Goal: Communication & Community: Participate in discussion

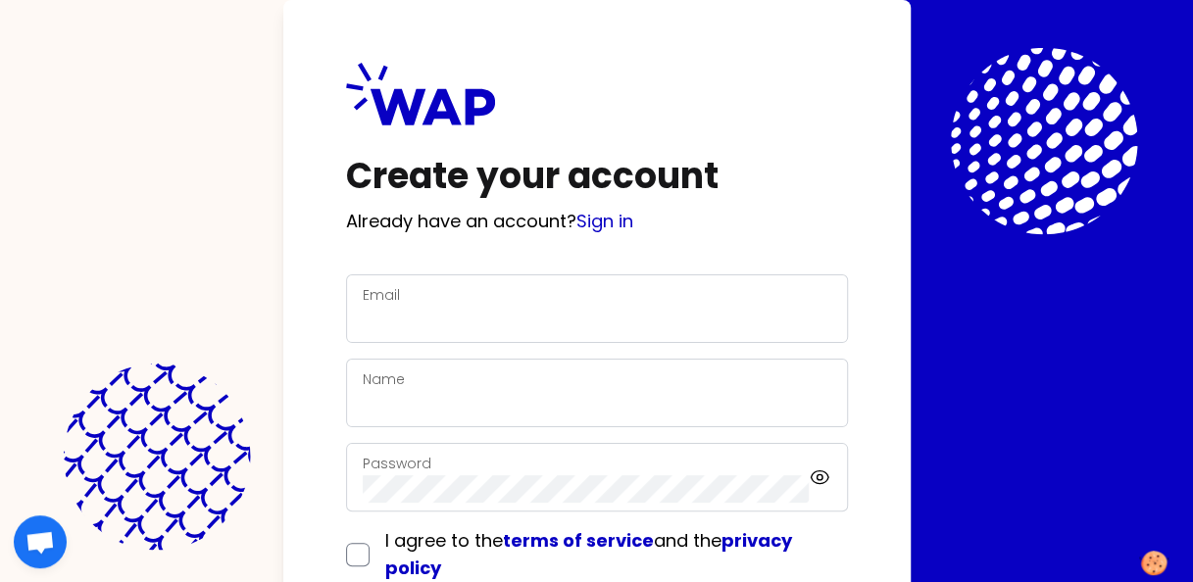
click at [425, 298] on div "Email" at bounding box center [597, 308] width 469 height 51
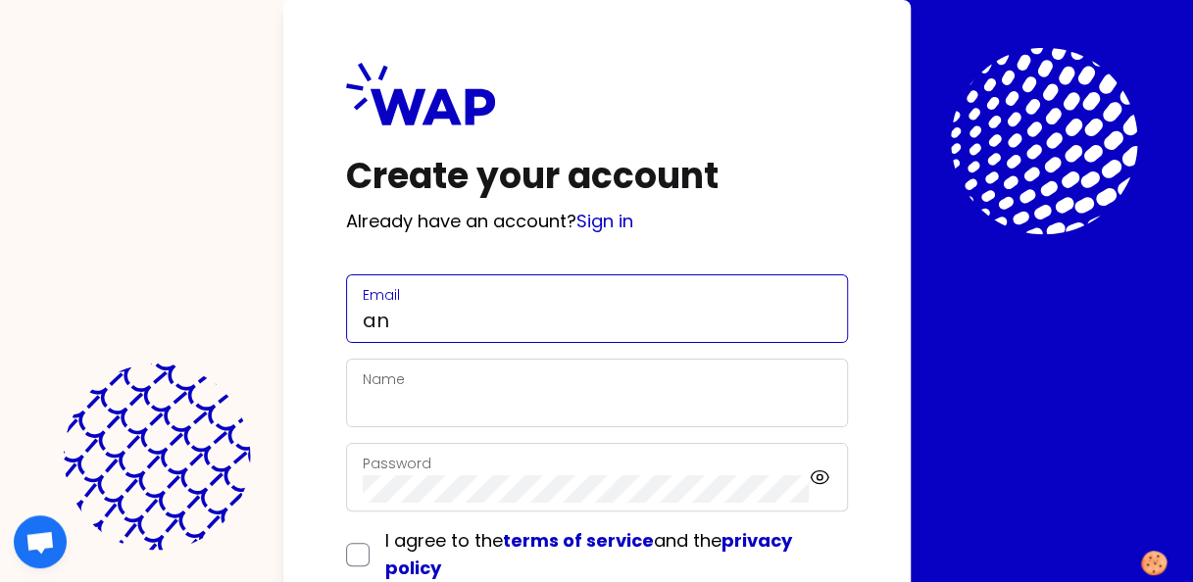
type input "[DOMAIN_NAME][EMAIL_ADDRESS][DOMAIN_NAME]"
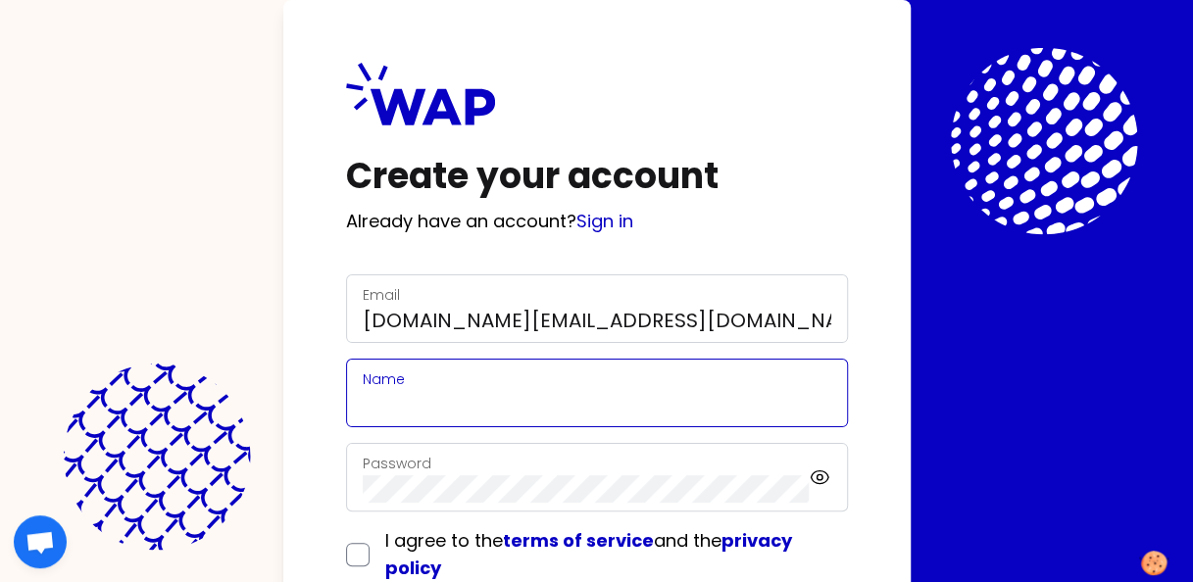
type input "[PERSON_NAME]"
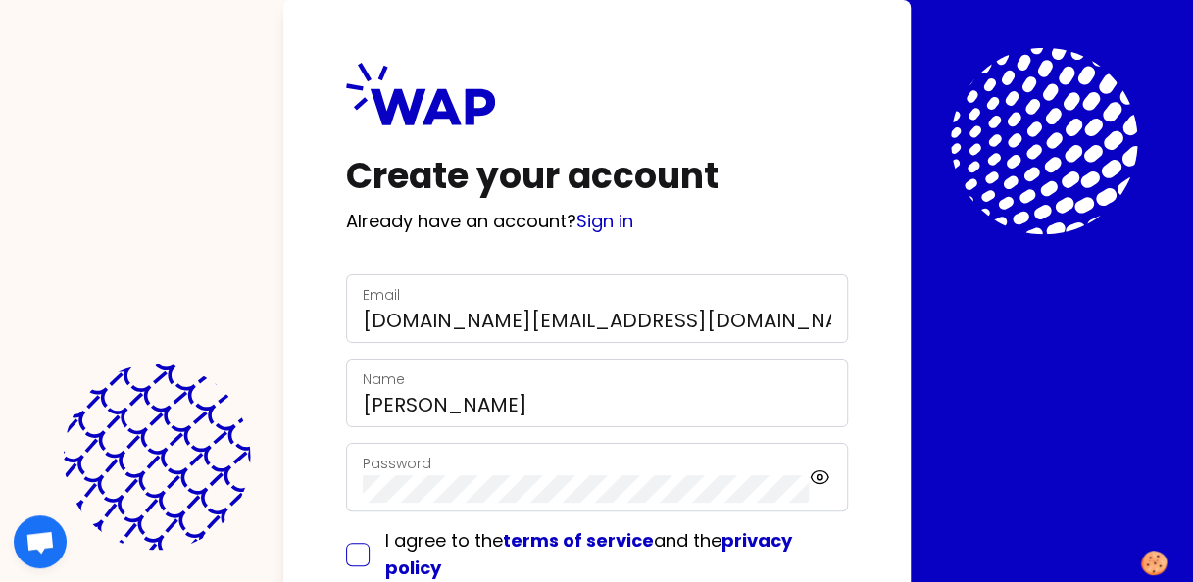
click at [360, 550] on input "checkbox" at bounding box center [358, 555] width 24 height 24
checkbox input "true"
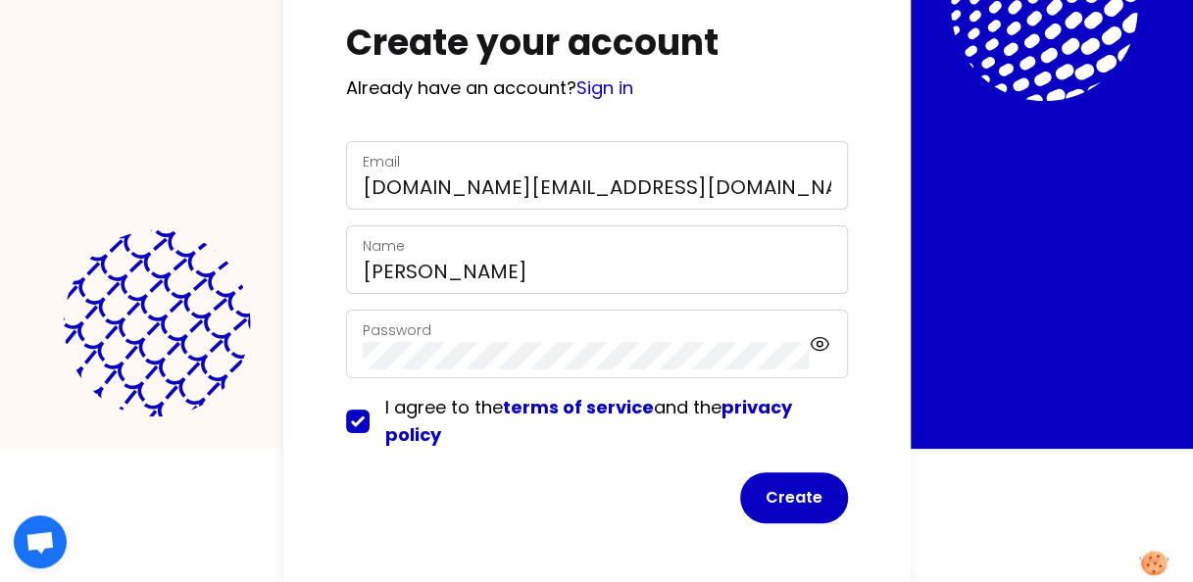
scroll to position [135, 0]
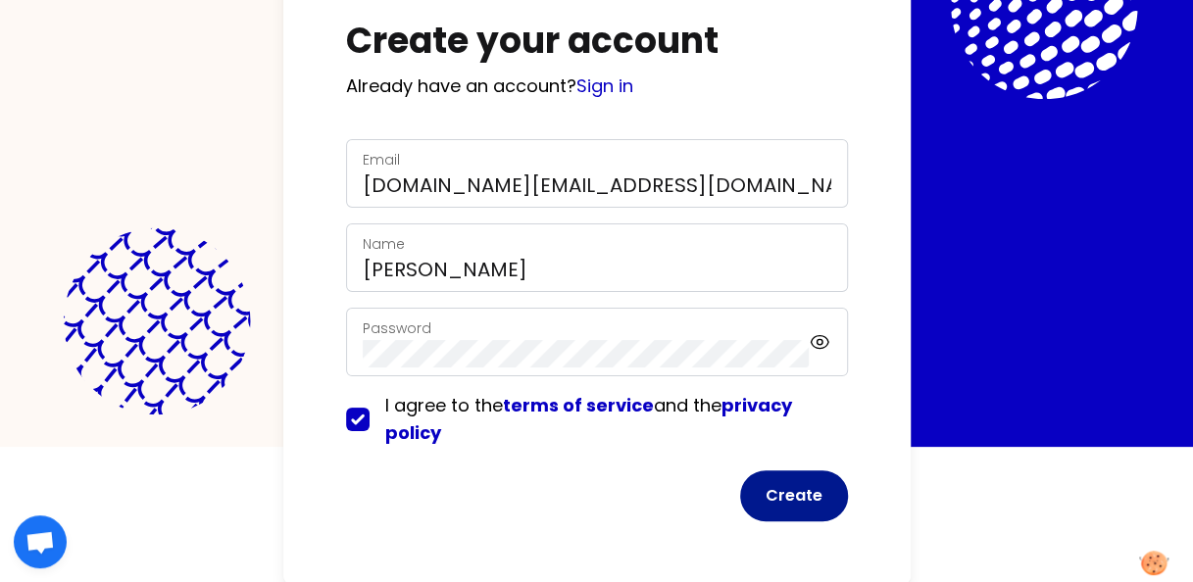
click at [792, 496] on button "Create" at bounding box center [794, 496] width 108 height 51
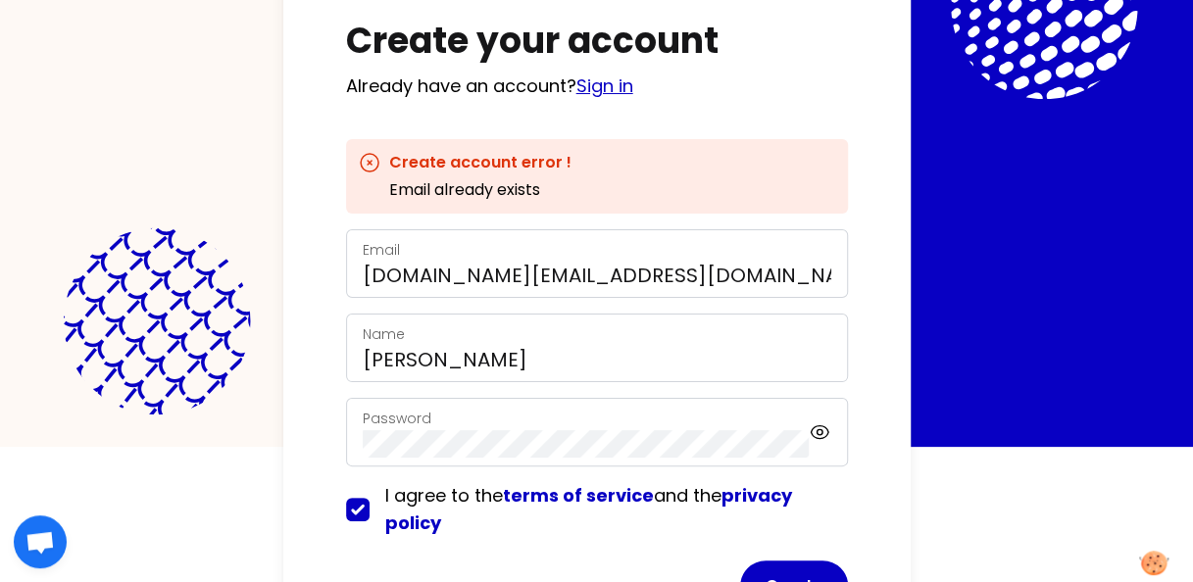
click at [606, 85] on link "Sign in" at bounding box center [605, 86] width 57 height 25
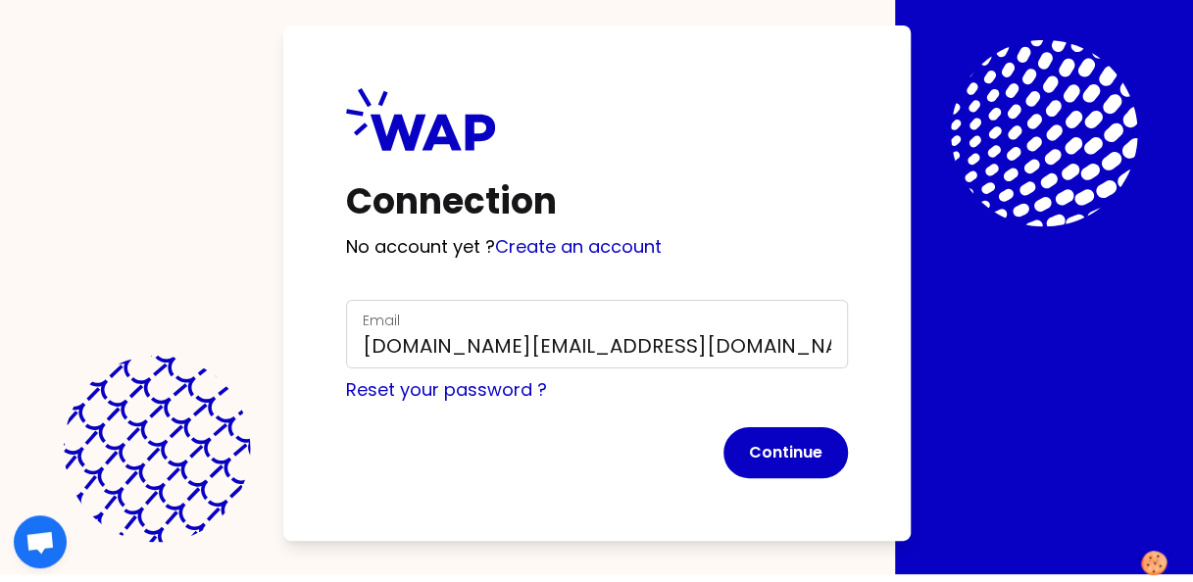
scroll to position [8, 0]
click at [775, 451] on button "Continue" at bounding box center [786, 453] width 125 height 51
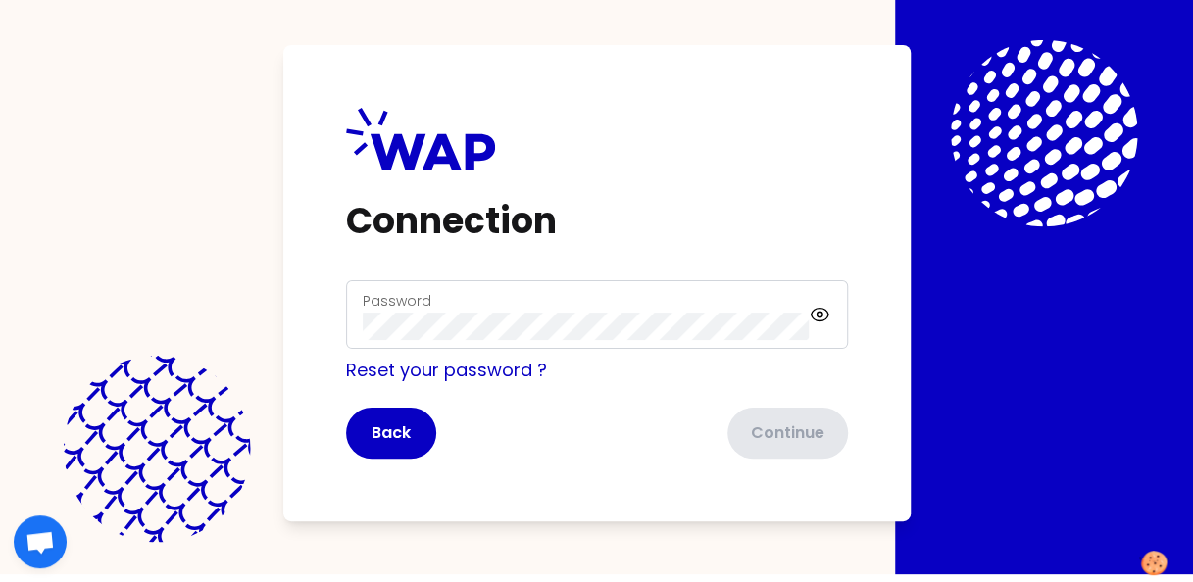
click at [379, 304] on label "Password" at bounding box center [397, 301] width 69 height 20
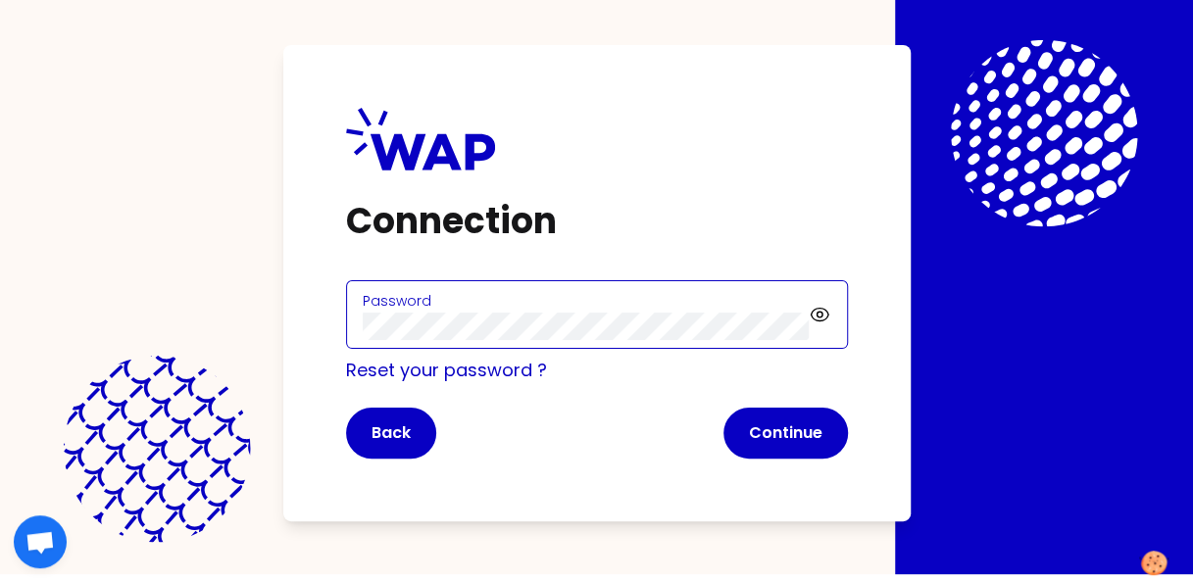
click button "Continue" at bounding box center [786, 433] width 125 height 51
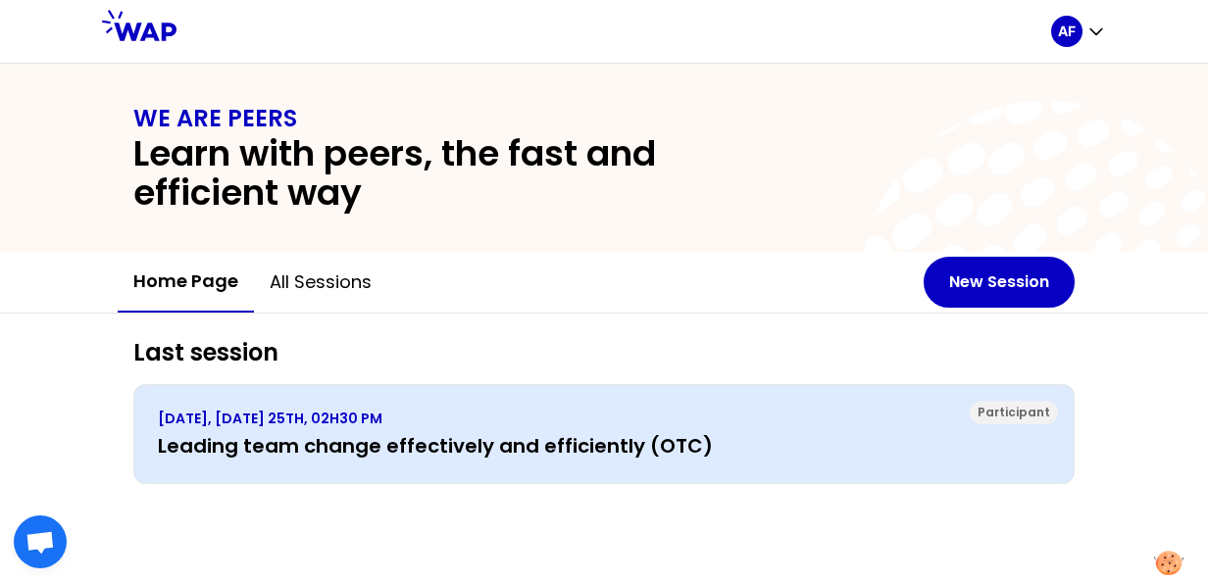
click at [582, 446] on h3 "Leading team change effectively and efficiently (OTC)" at bounding box center [604, 445] width 892 height 27
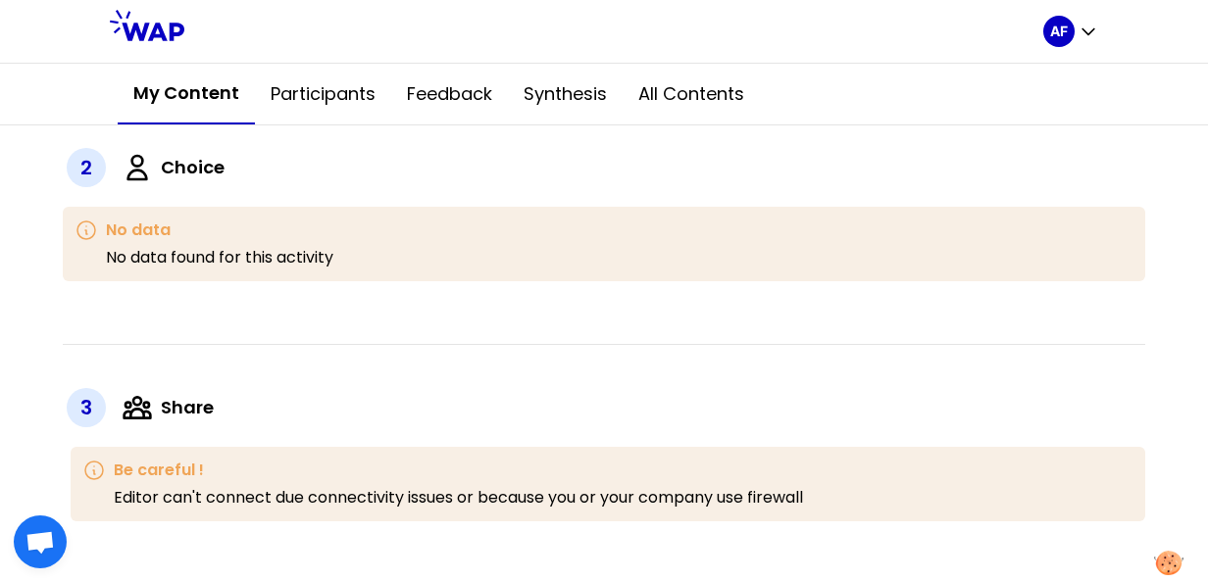
scroll to position [686, 0]
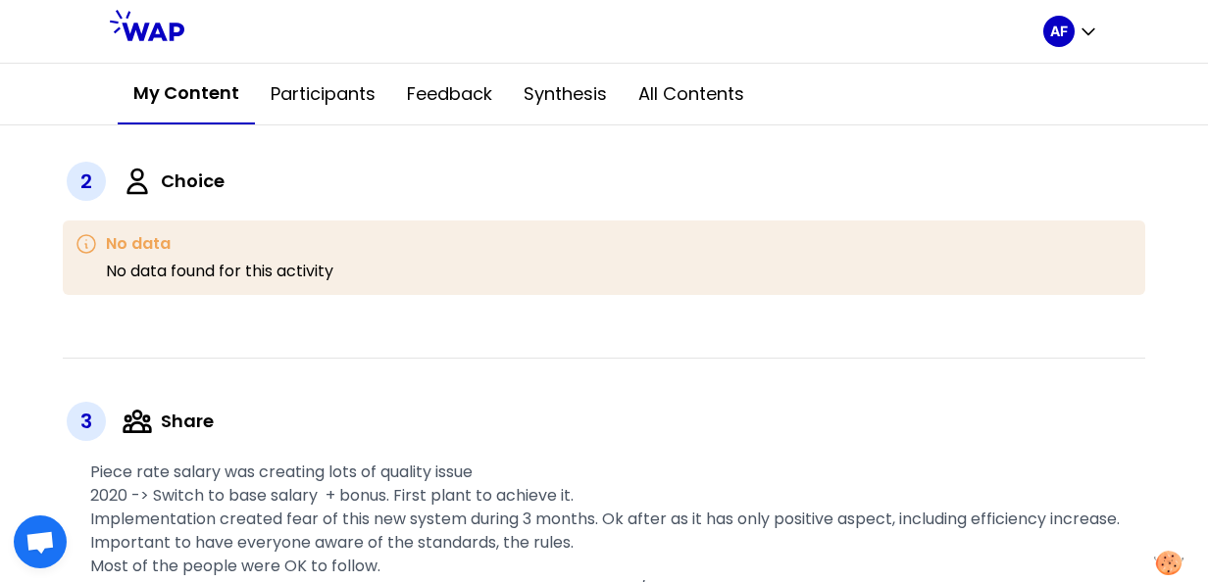
click at [251, 267] on p "No data found for this activity" at bounding box center [219, 272] width 227 height 24
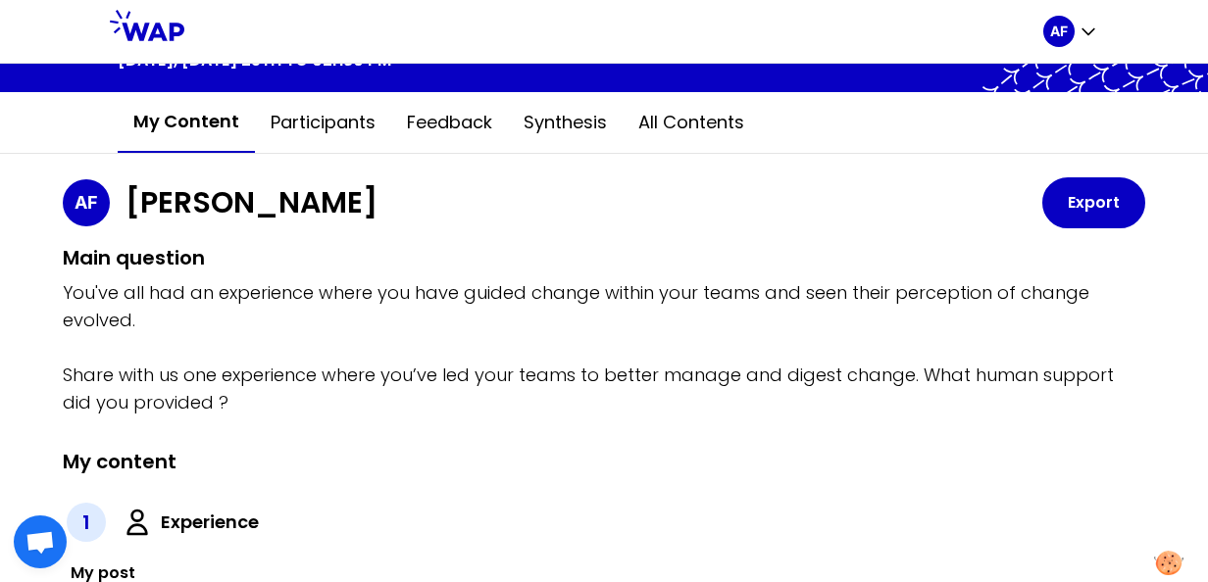
scroll to position [0, 0]
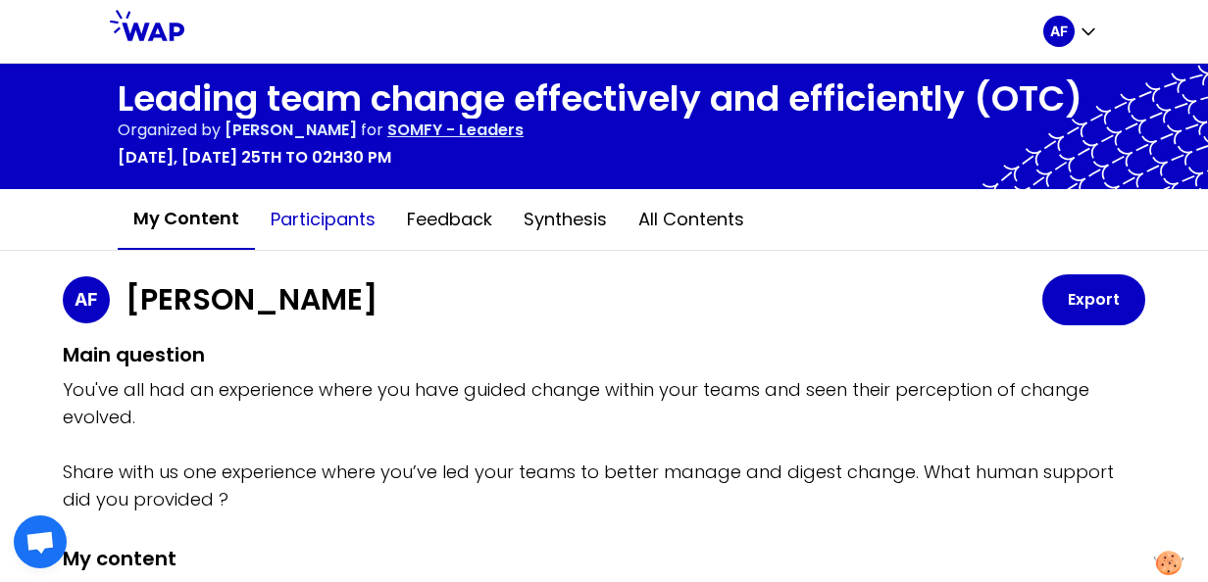
click at [316, 222] on button "Participants" at bounding box center [323, 219] width 136 height 59
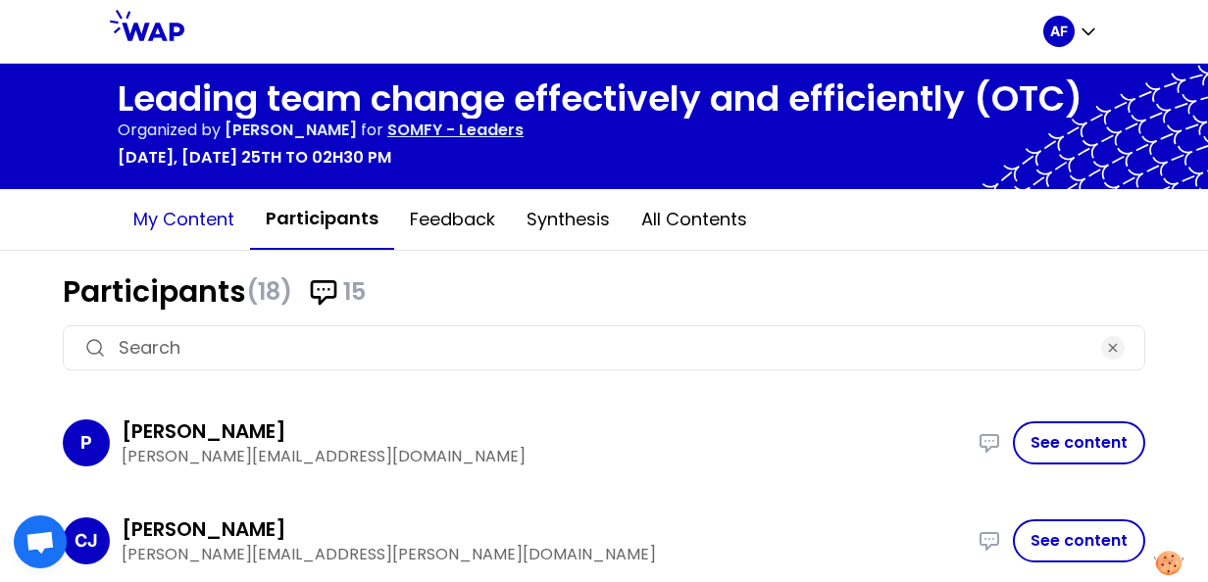
click at [169, 221] on button "My content" at bounding box center [184, 219] width 132 height 59
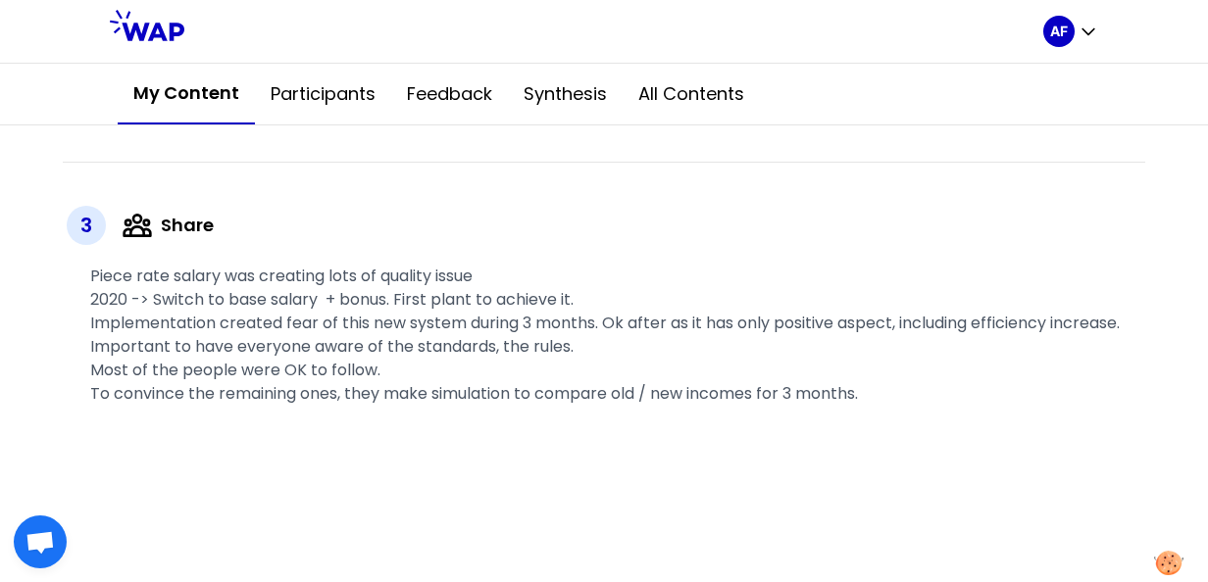
scroll to position [588, 0]
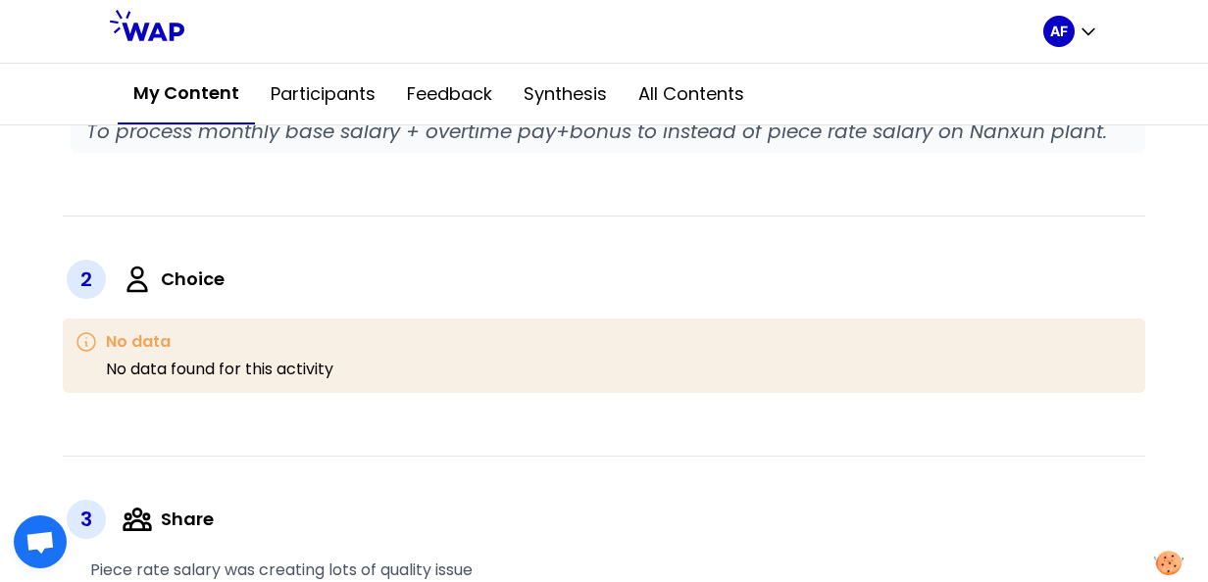
click at [160, 338] on h3 "No data" at bounding box center [219, 342] width 227 height 24
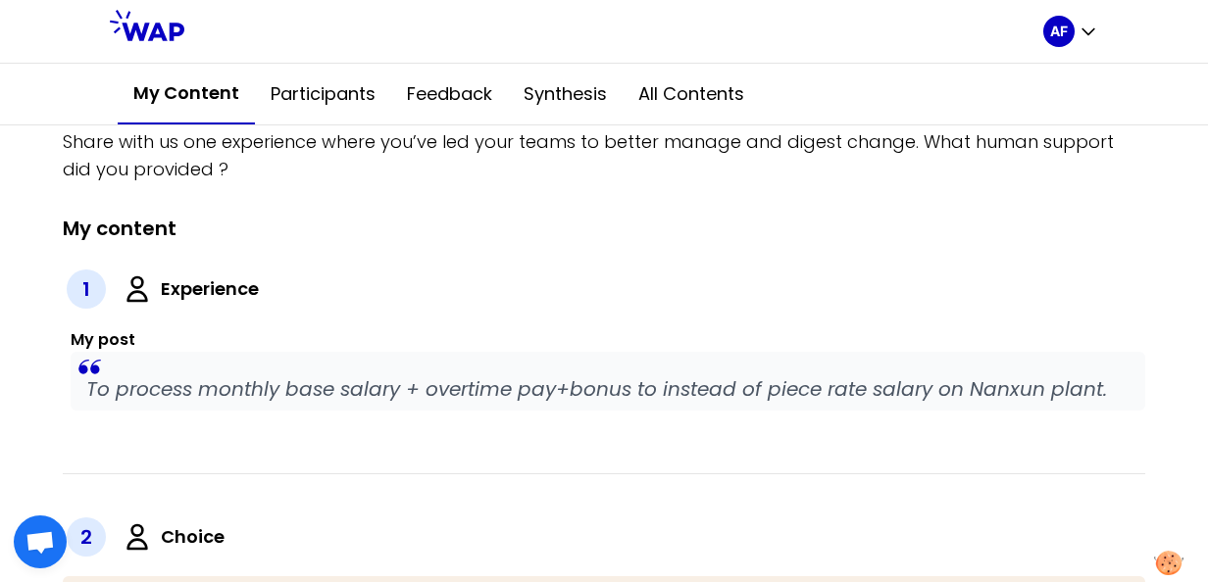
scroll to position [0, 0]
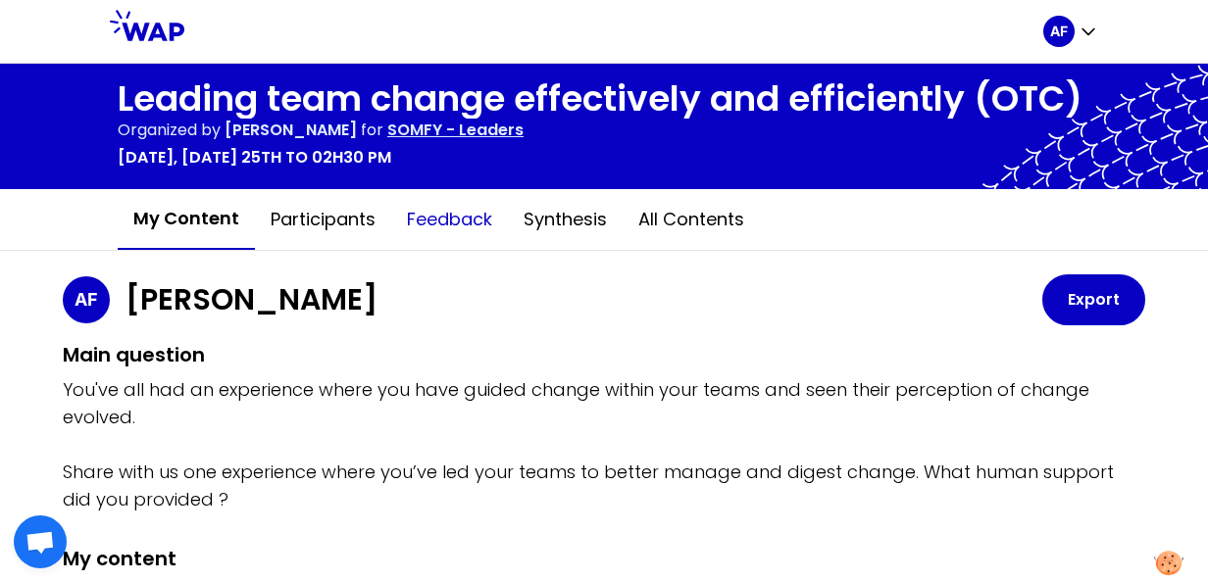
click at [425, 226] on button "Feedback" at bounding box center [449, 219] width 117 height 59
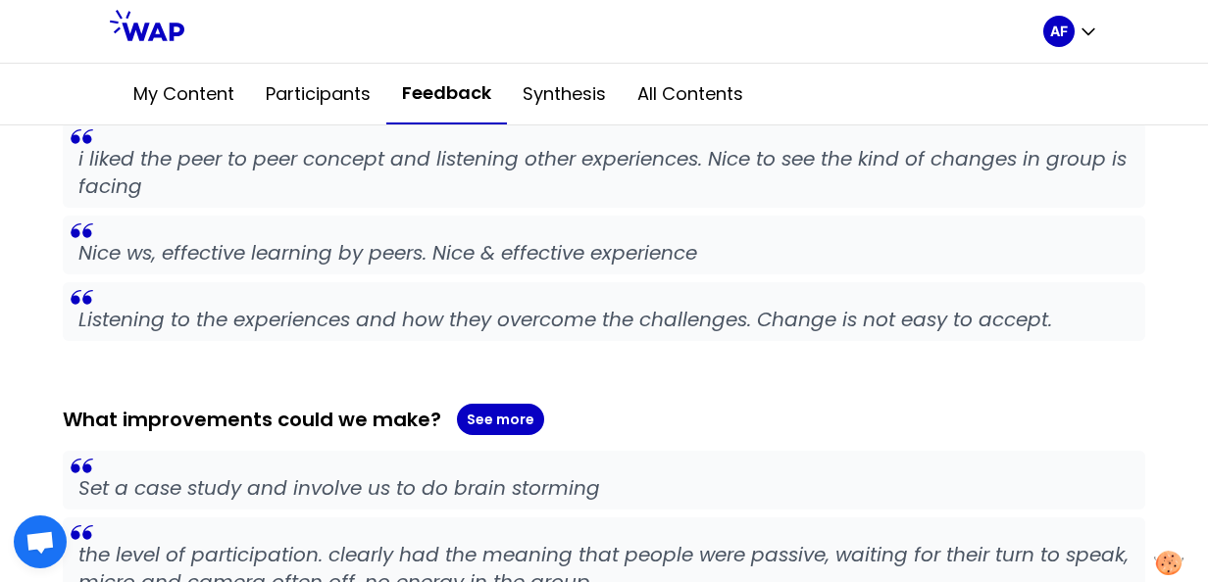
scroll to position [196, 0]
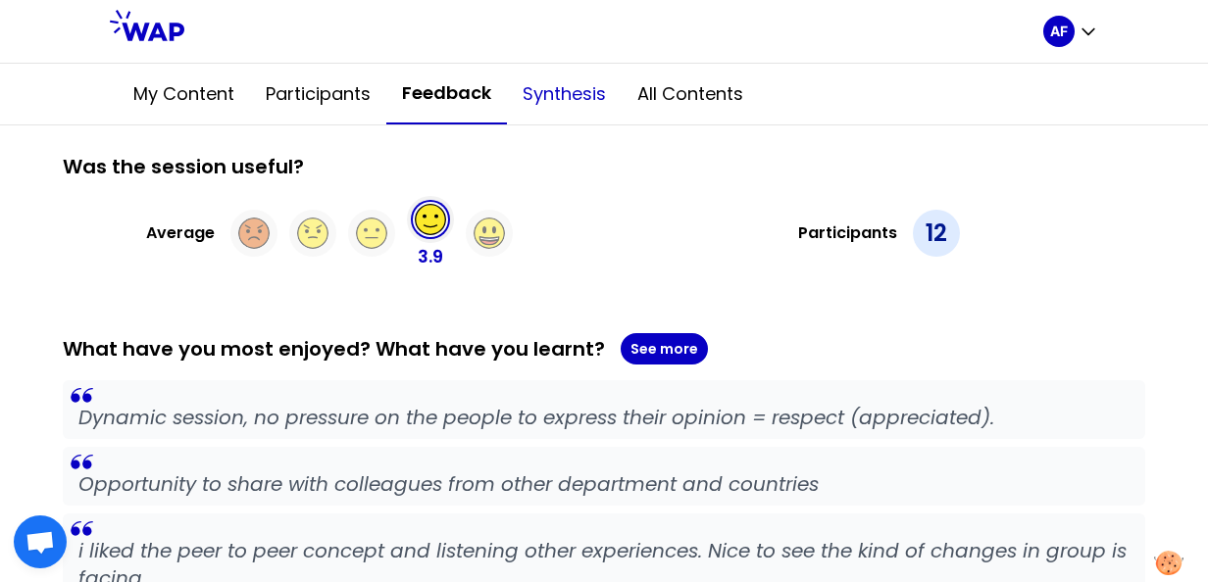
click at [553, 94] on button "Synthesis" at bounding box center [564, 94] width 115 height 59
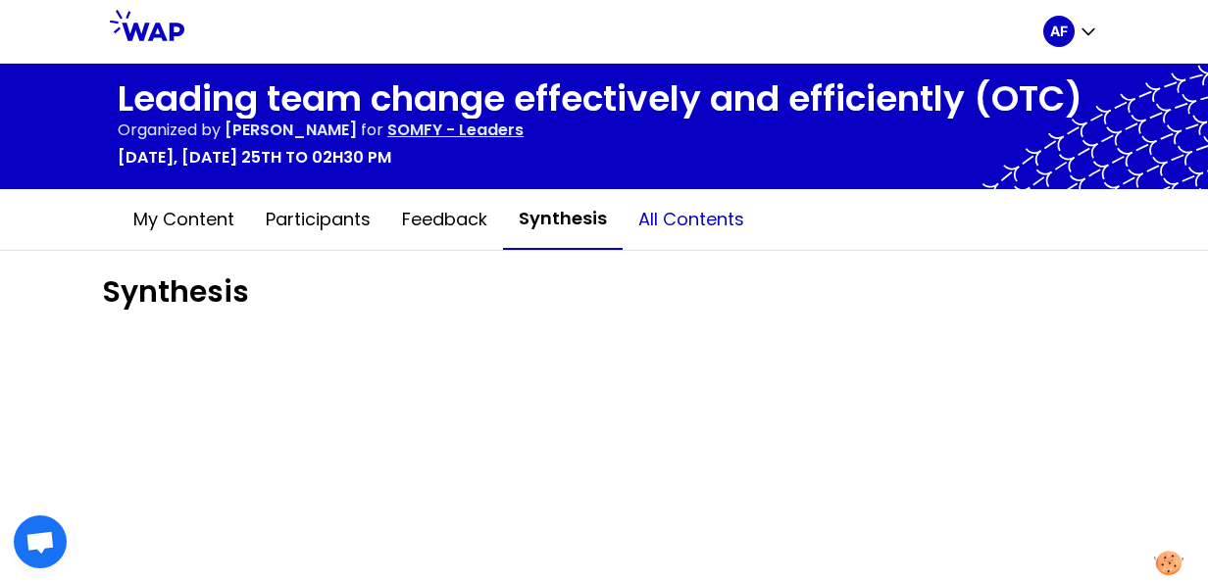
click at [712, 226] on button "All contents" at bounding box center [691, 219] width 137 height 59
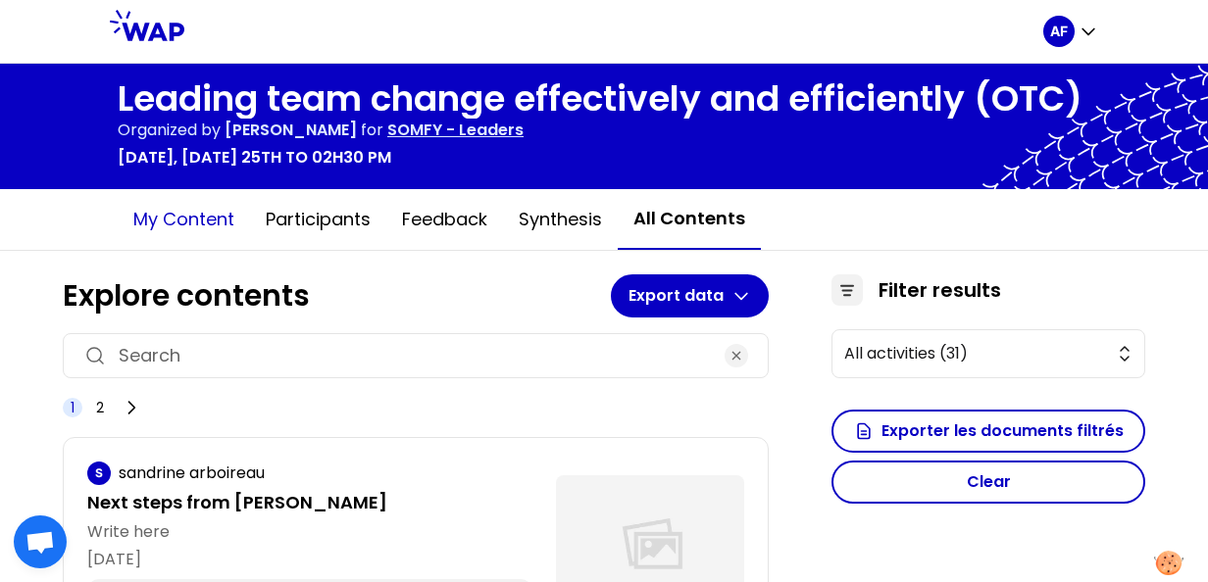
click at [172, 226] on button "My content" at bounding box center [184, 219] width 132 height 59
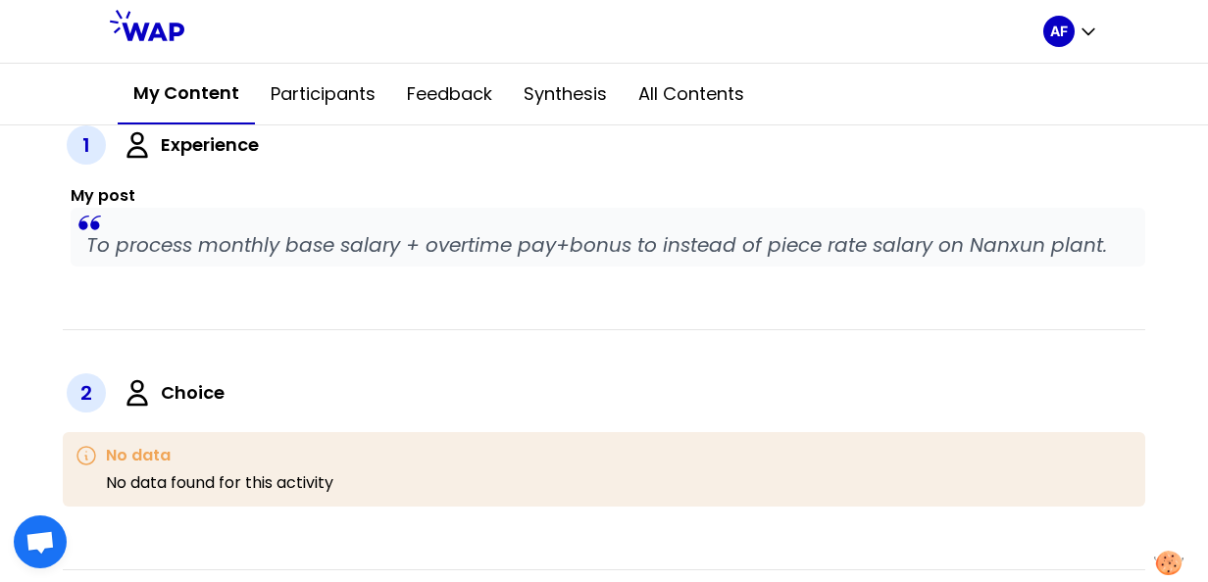
scroll to position [490, 0]
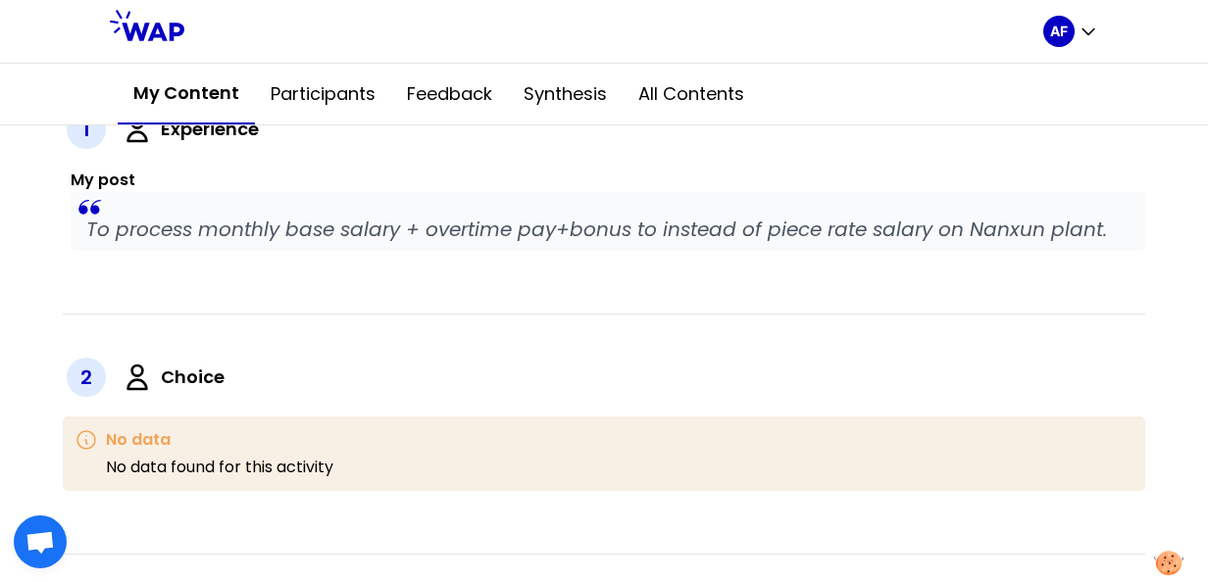
click at [188, 370] on label "Choice" at bounding box center [193, 377] width 64 height 27
click at [86, 440] on icon at bounding box center [86, 440] width 18 height 18
drag, startPoint x: 86, startPoint y: 440, endPoint x: 167, endPoint y: 441, distance: 80.4
click at [167, 441] on h3 "No data" at bounding box center [219, 440] width 227 height 24
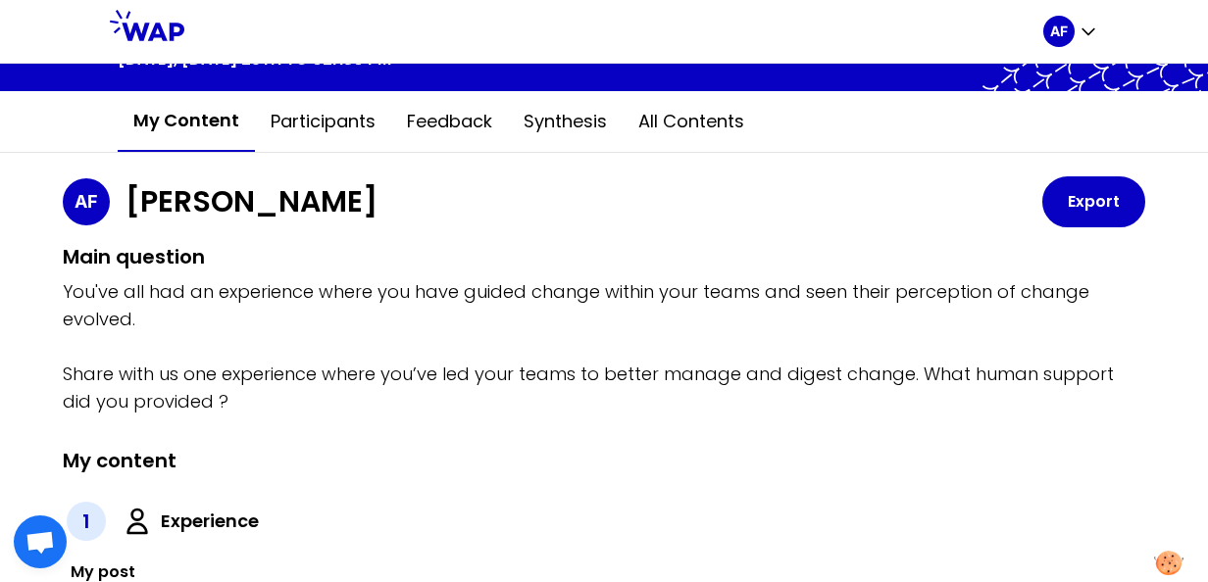
scroll to position [0, 0]
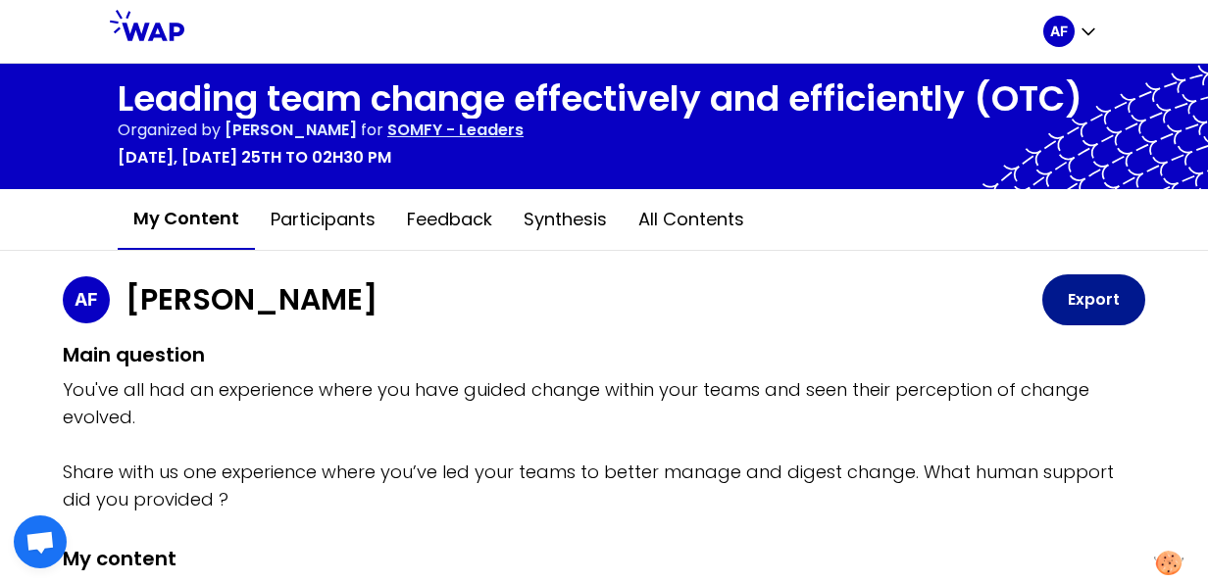
click at [1073, 310] on button "Export" at bounding box center [1093, 300] width 103 height 51
click at [669, 35] on div at bounding box center [613, 31] width 859 height 63
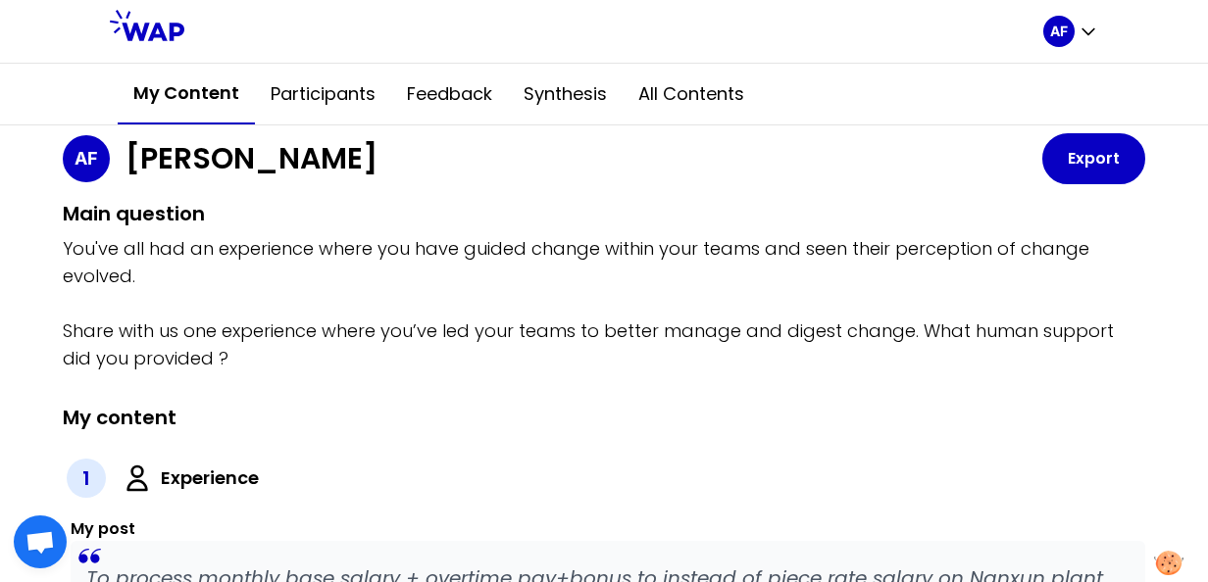
scroll to position [196, 0]
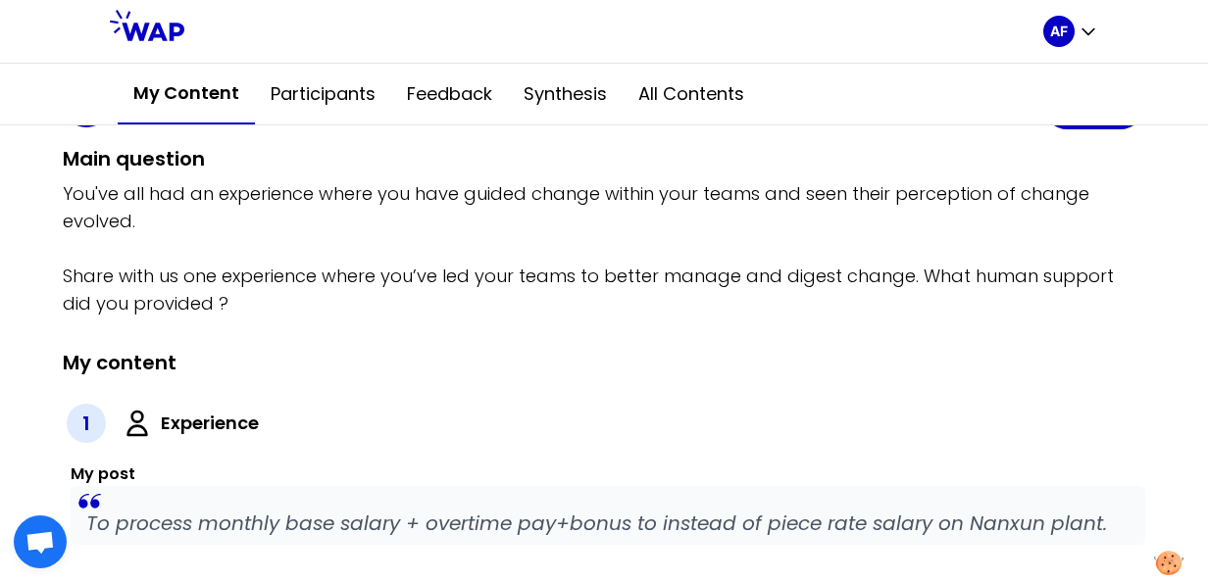
click at [953, 414] on div "1 Experience" at bounding box center [604, 423] width 1083 height 47
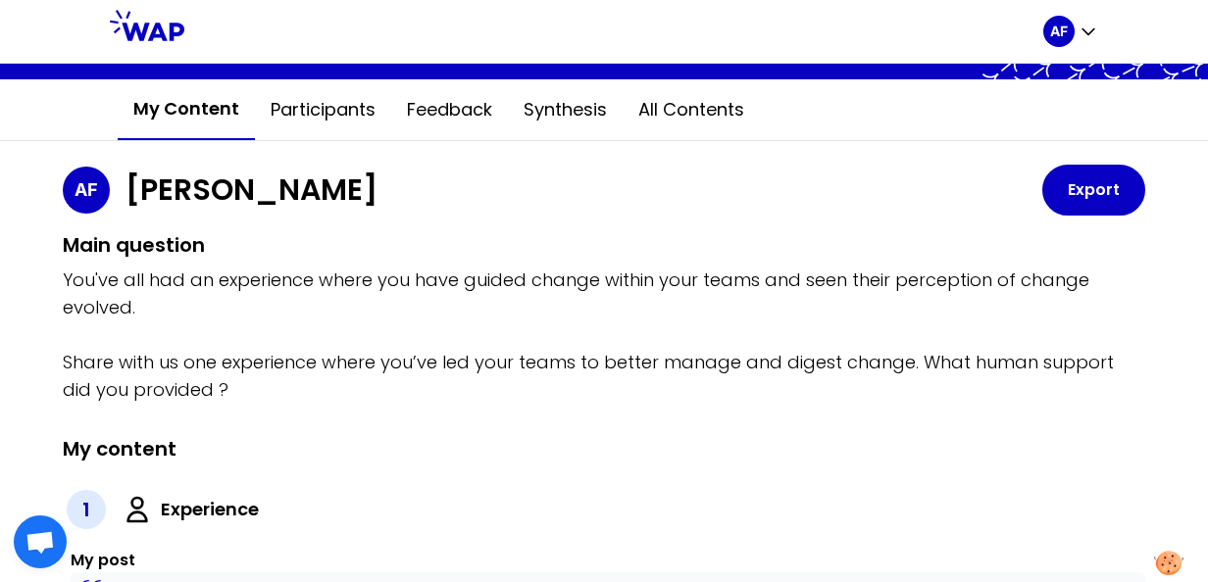
scroll to position [0, 0]
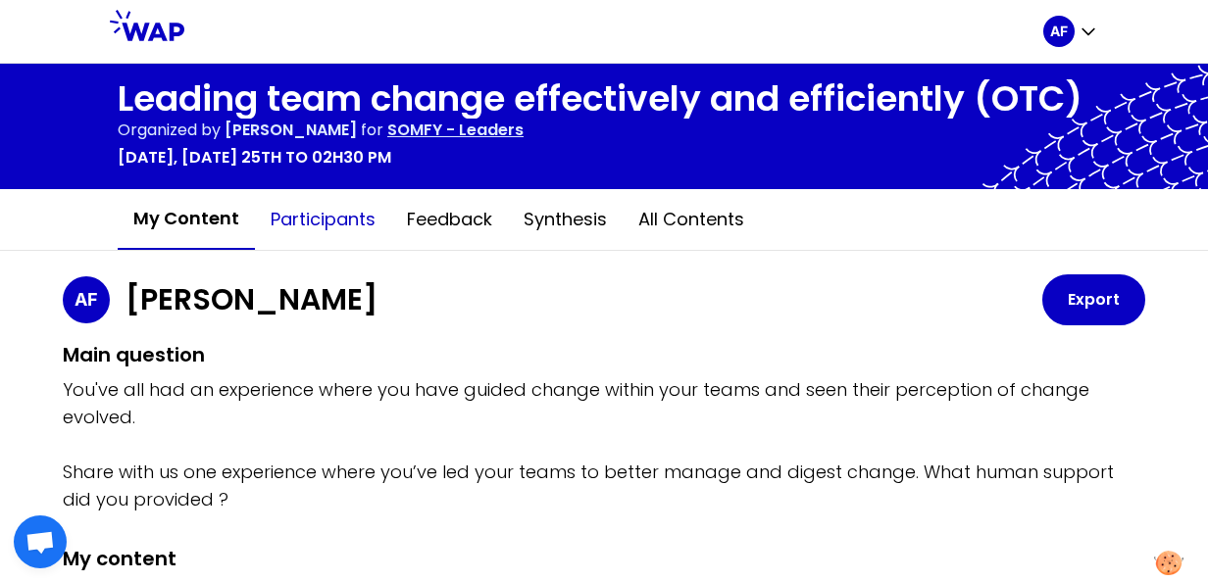
click at [322, 226] on button "Participants" at bounding box center [323, 219] width 136 height 59
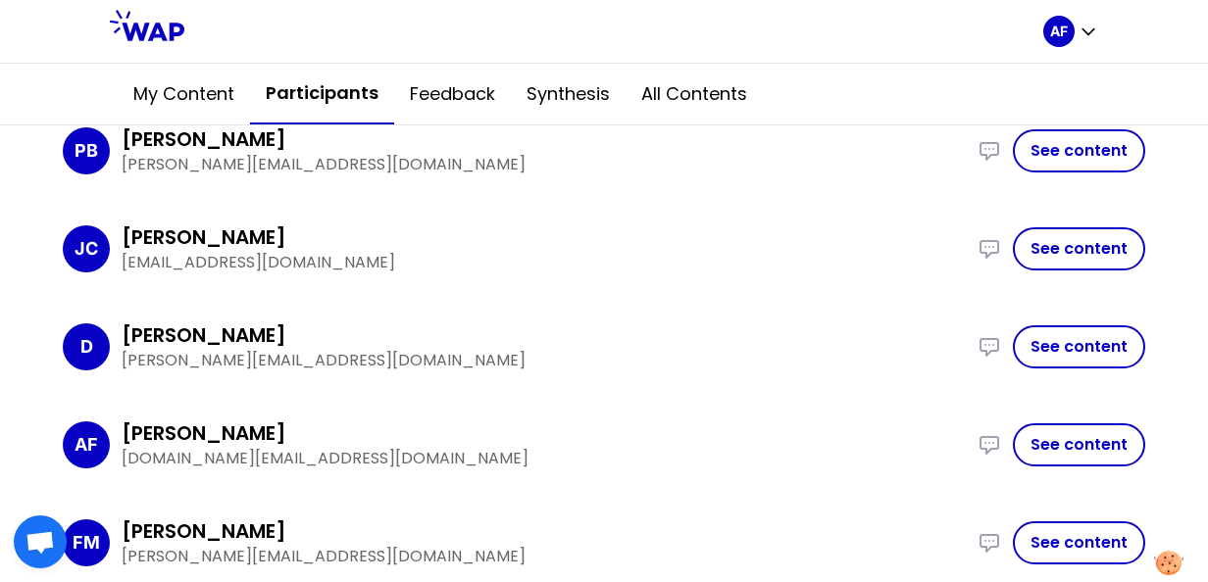
scroll to position [194, 0]
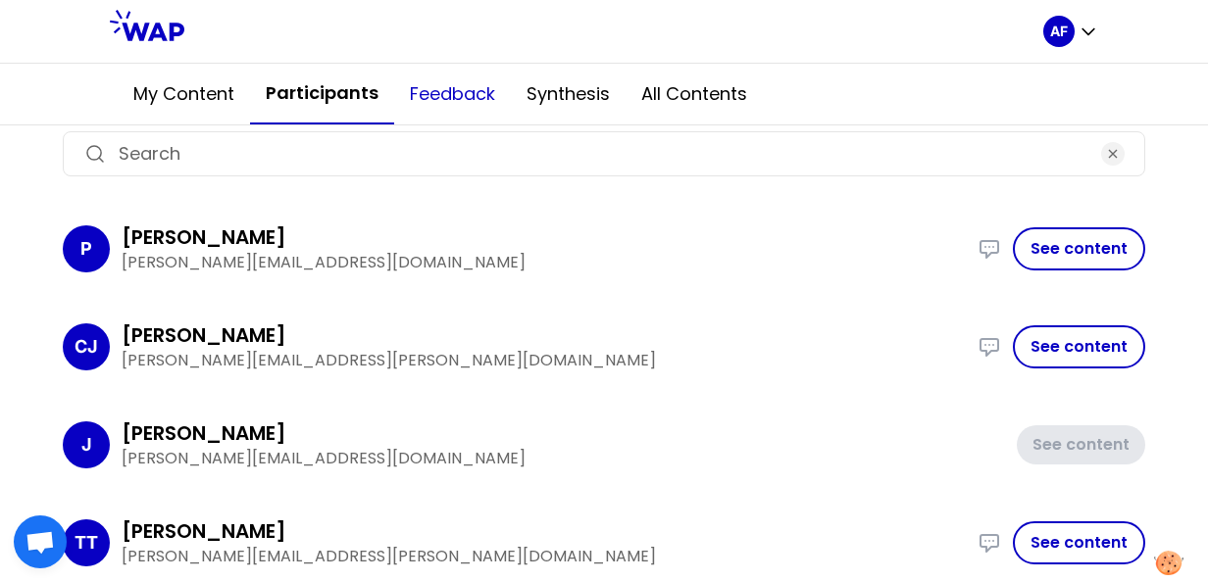
click at [423, 86] on button "Feedback" at bounding box center [452, 94] width 117 height 59
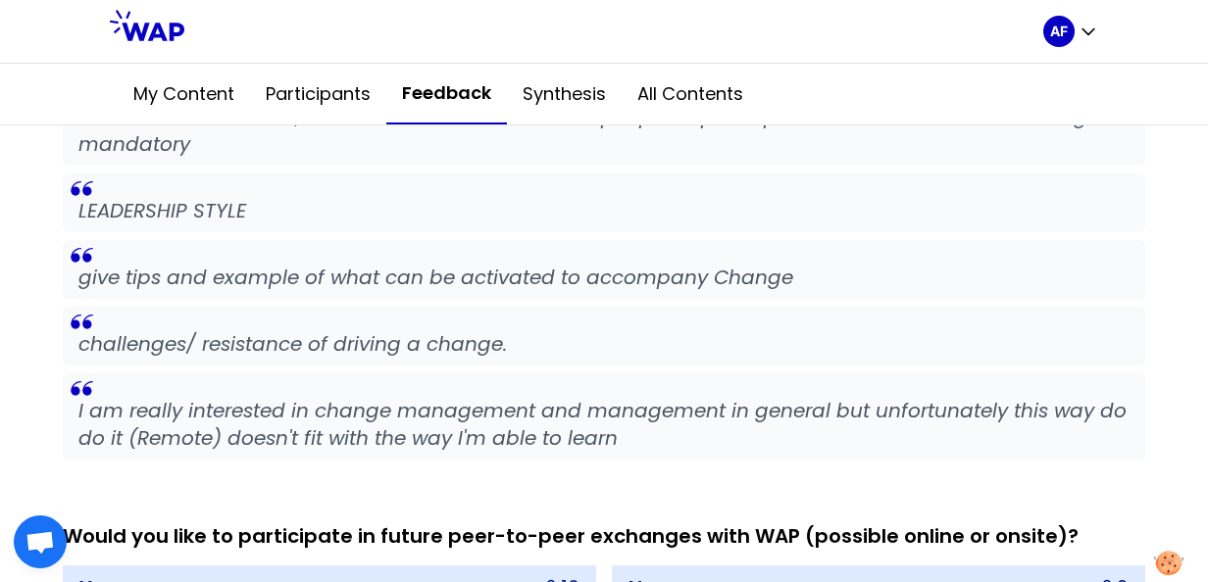
scroll to position [1434, 0]
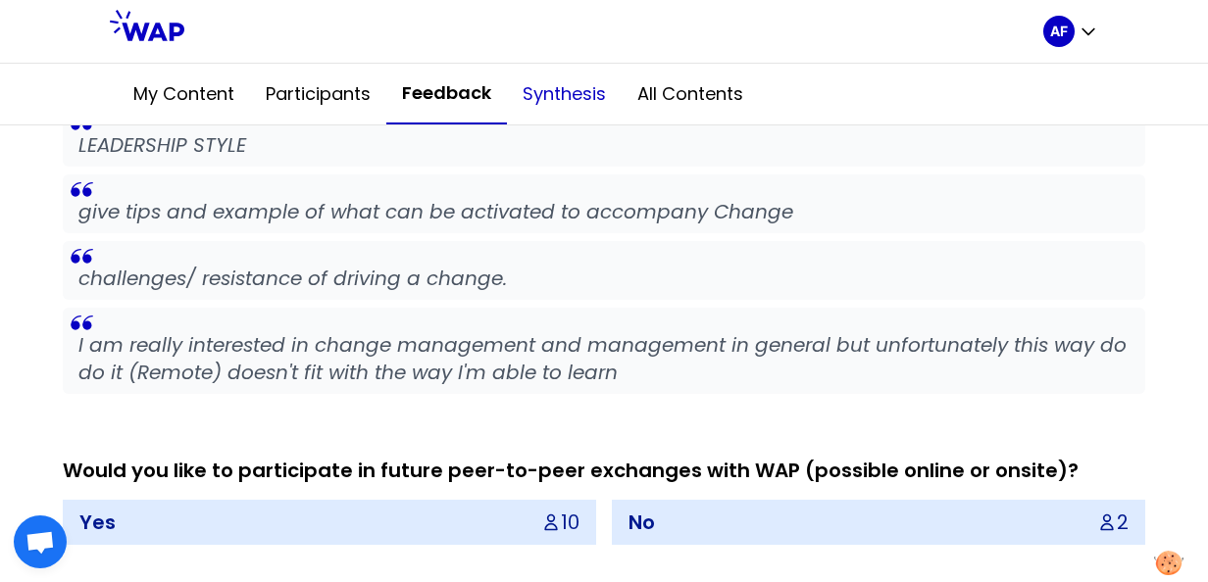
click at [543, 94] on button "Synthesis" at bounding box center [564, 94] width 115 height 59
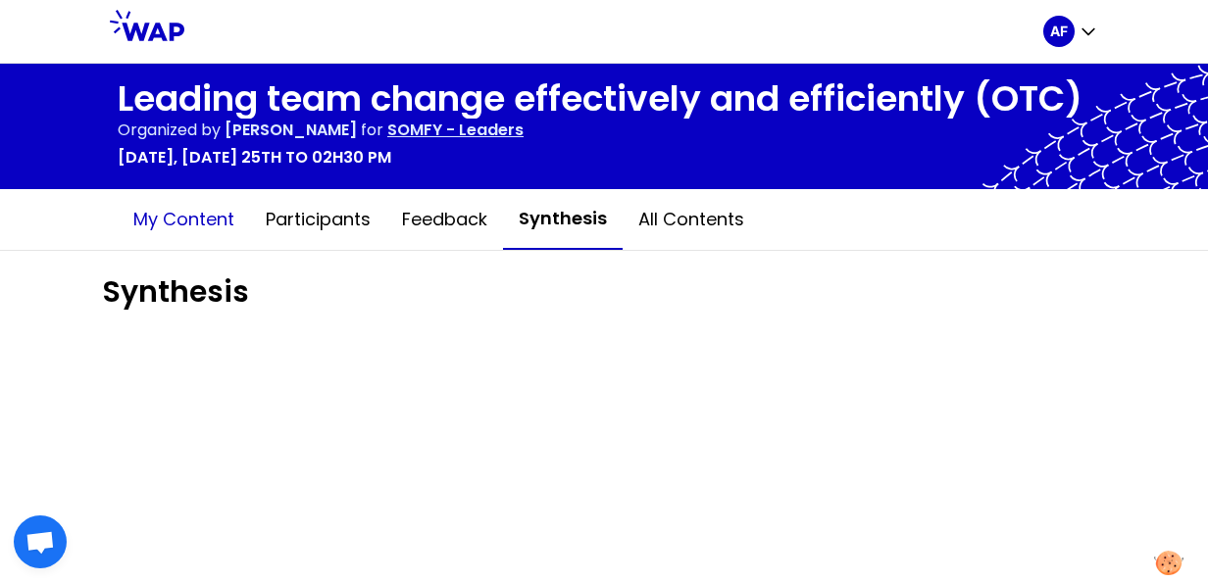
click at [180, 224] on button "My content" at bounding box center [184, 219] width 132 height 59
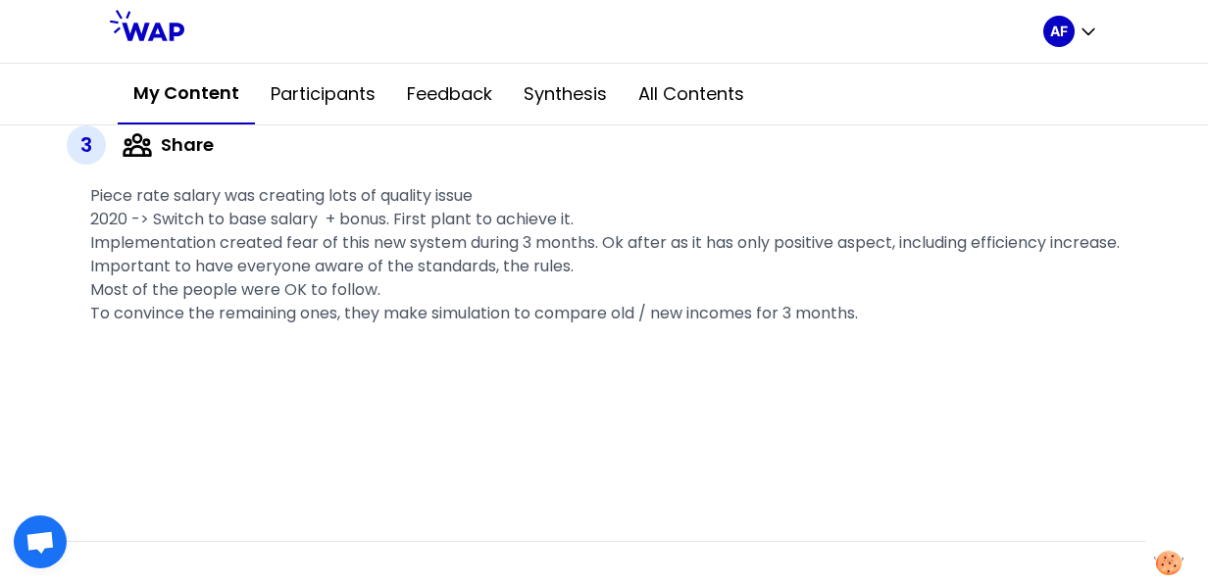
scroll to position [981, 0]
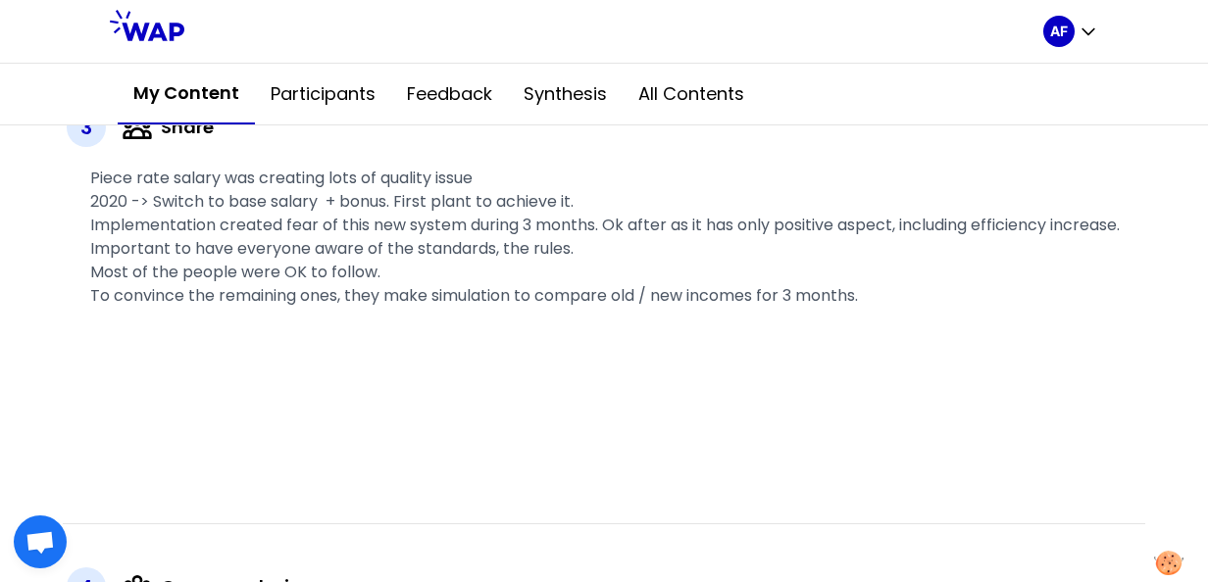
click at [986, 331] on div "﻿" at bounding box center [607, 320] width 1035 height 24
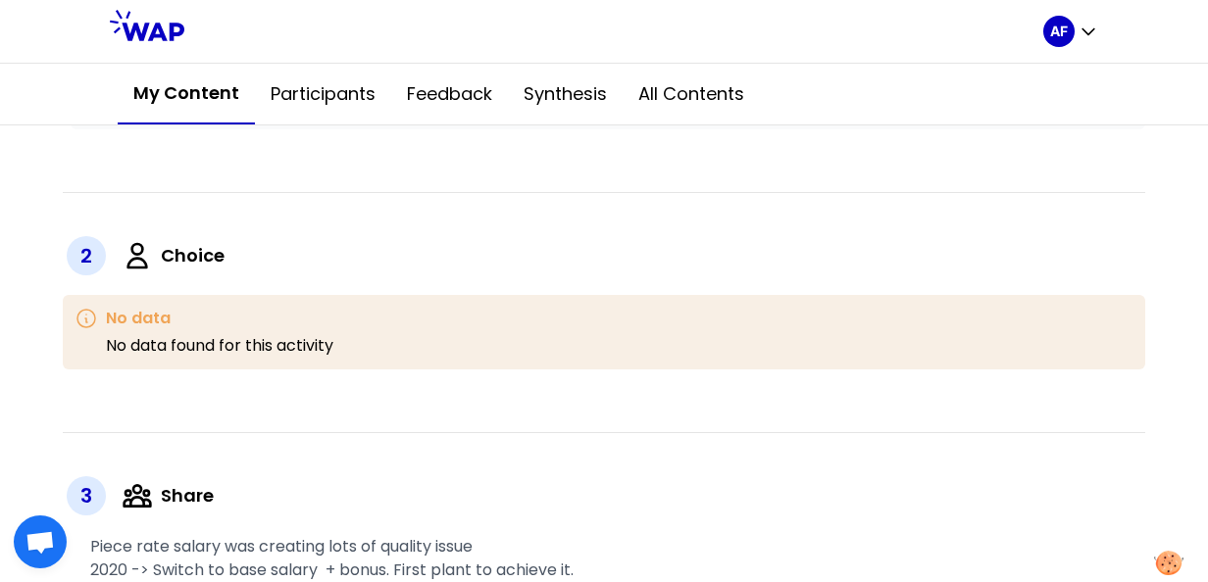
scroll to position [588, 0]
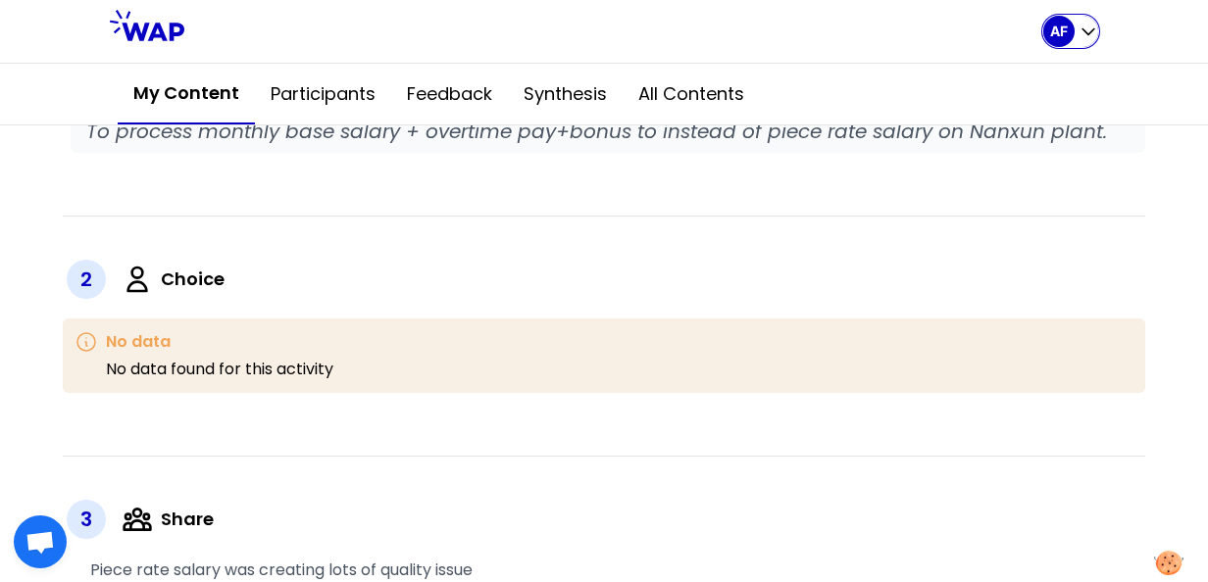
click at [1090, 31] on icon "button" at bounding box center [1089, 32] width 12 height 6
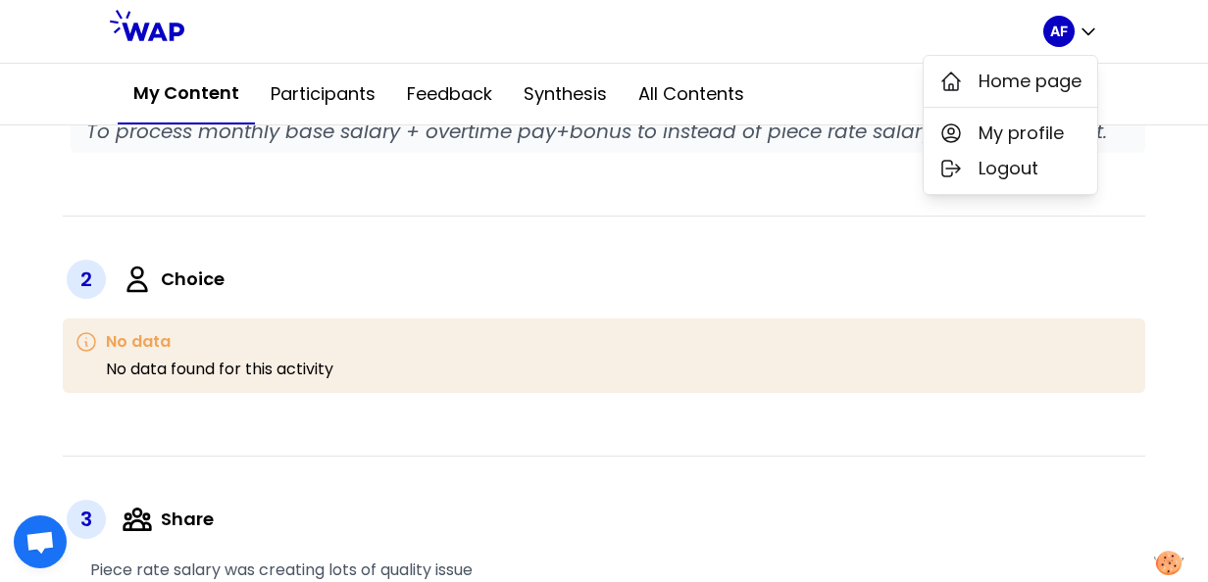
click at [1073, 271] on div "2 Choice" at bounding box center [604, 279] width 1083 height 47
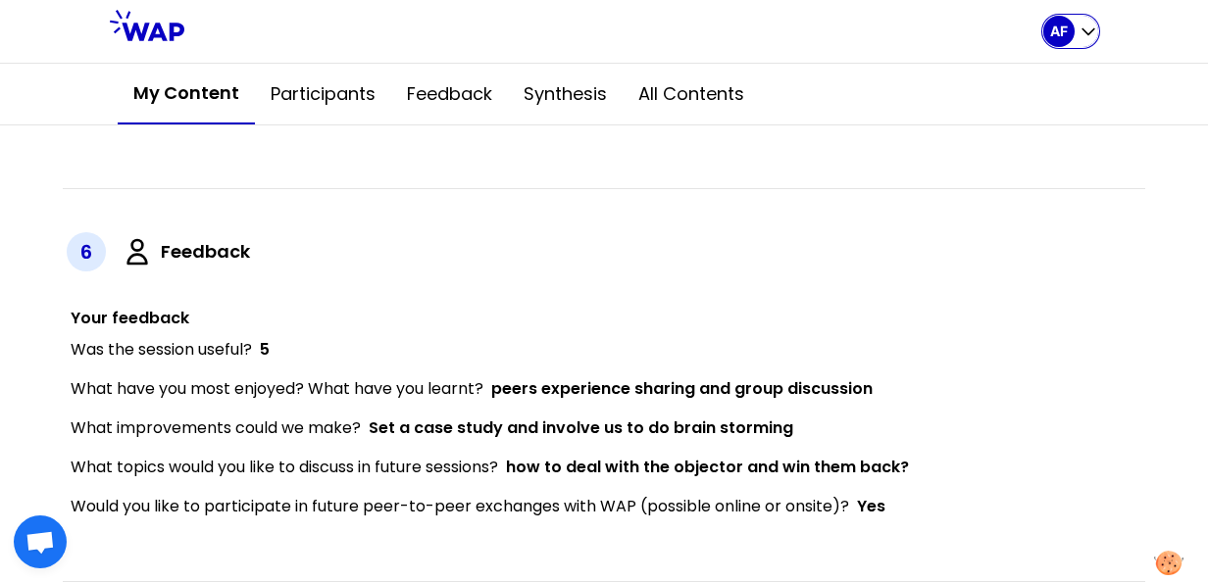
scroll to position [2013, 0]
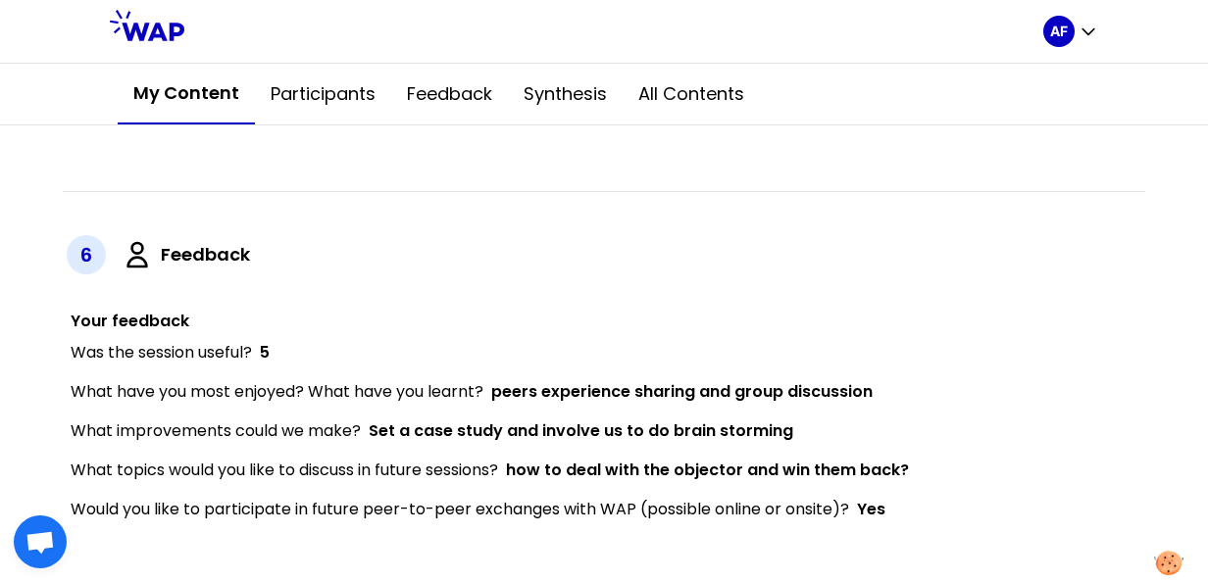
click at [31, 538] on span "Open chat" at bounding box center [40, 543] width 31 height 25
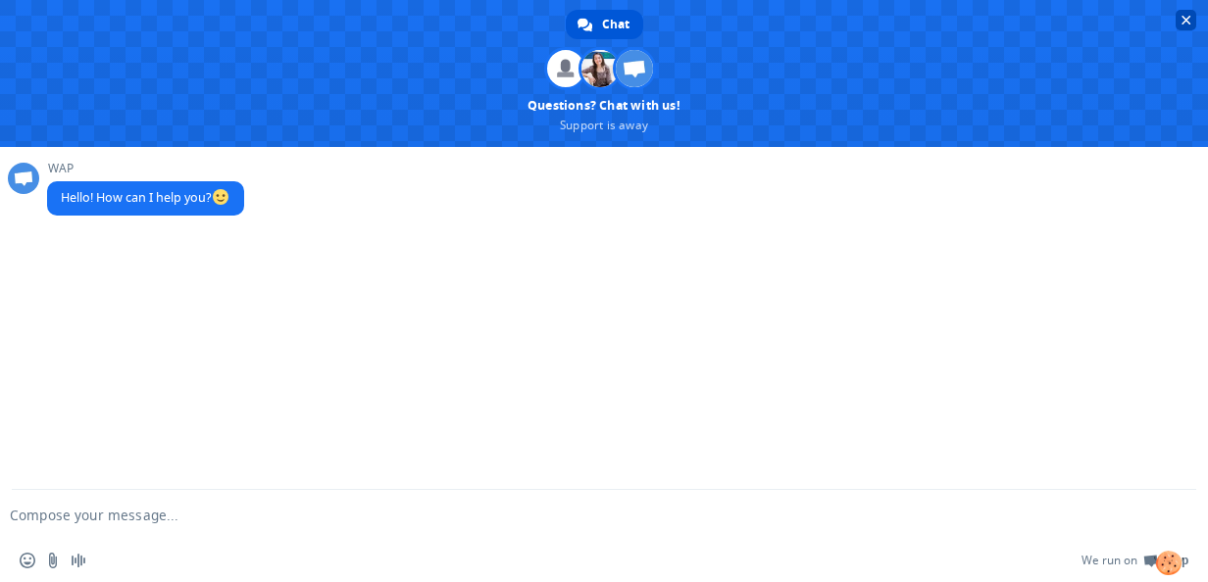
click at [1186, 16] on span "Close chat" at bounding box center [1187, 21] width 10 height 10
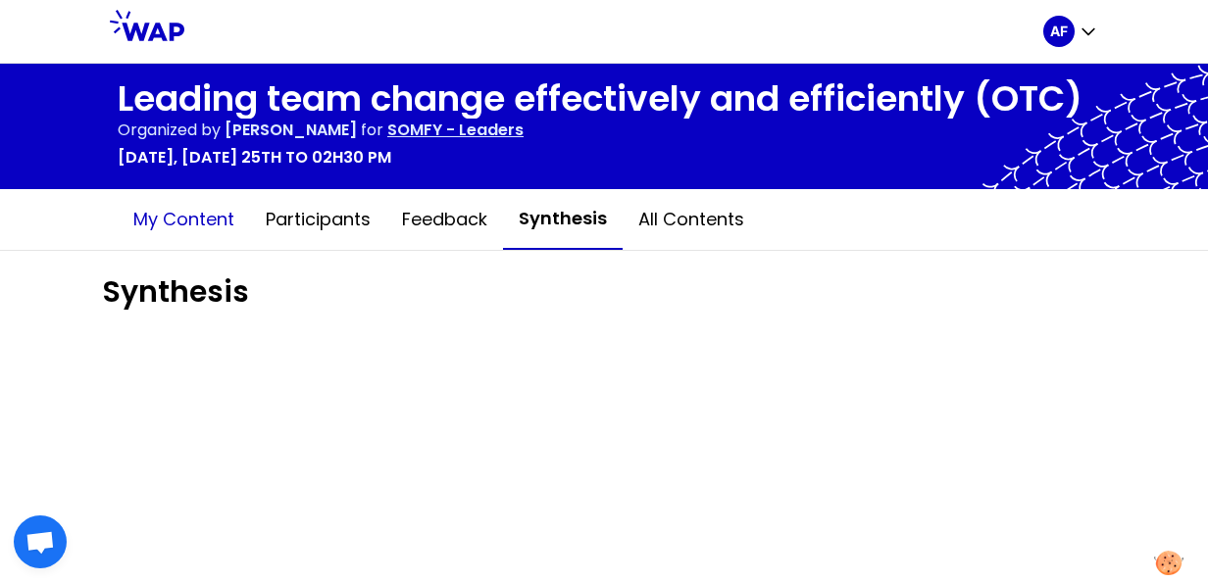
click at [171, 219] on button "My content" at bounding box center [184, 219] width 132 height 59
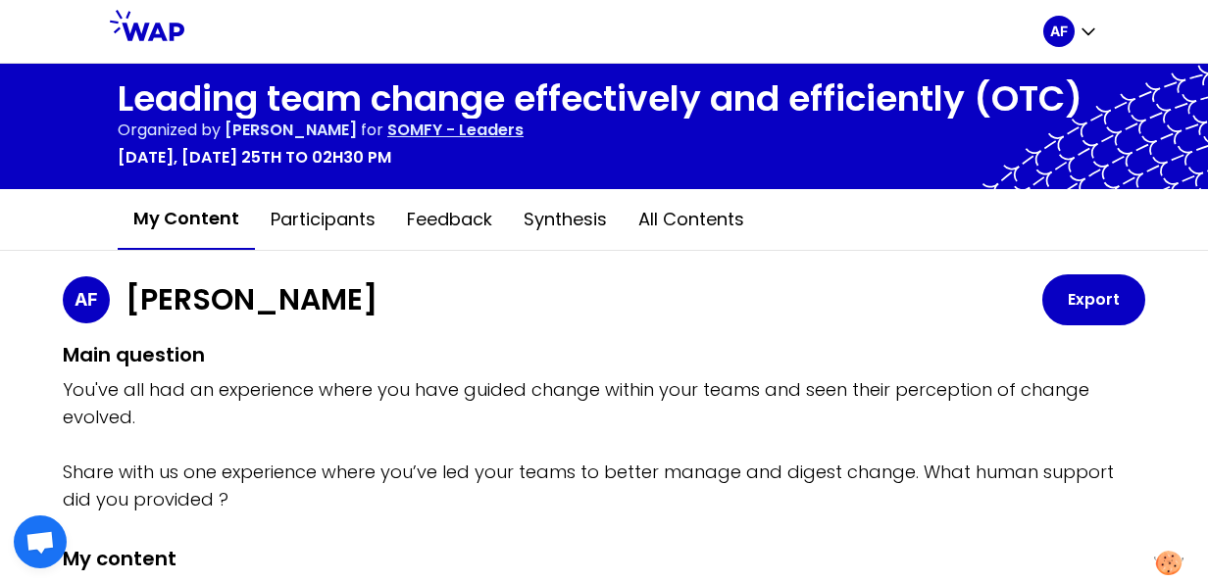
click at [180, 310] on h1 "[PERSON_NAME]" at bounding box center [252, 299] width 252 height 35
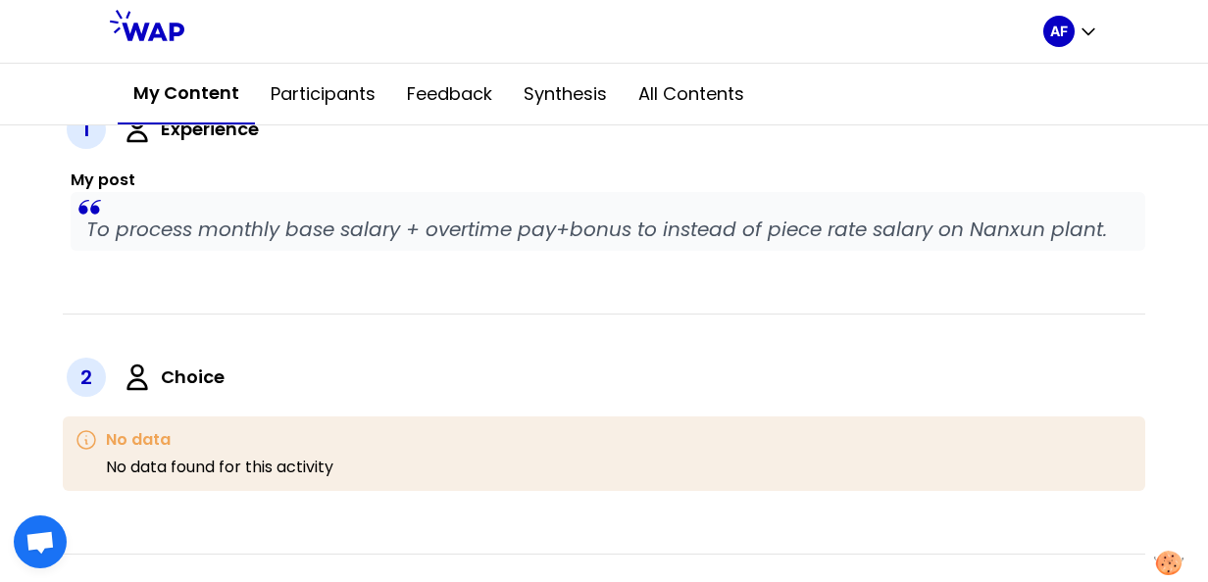
scroll to position [294, 0]
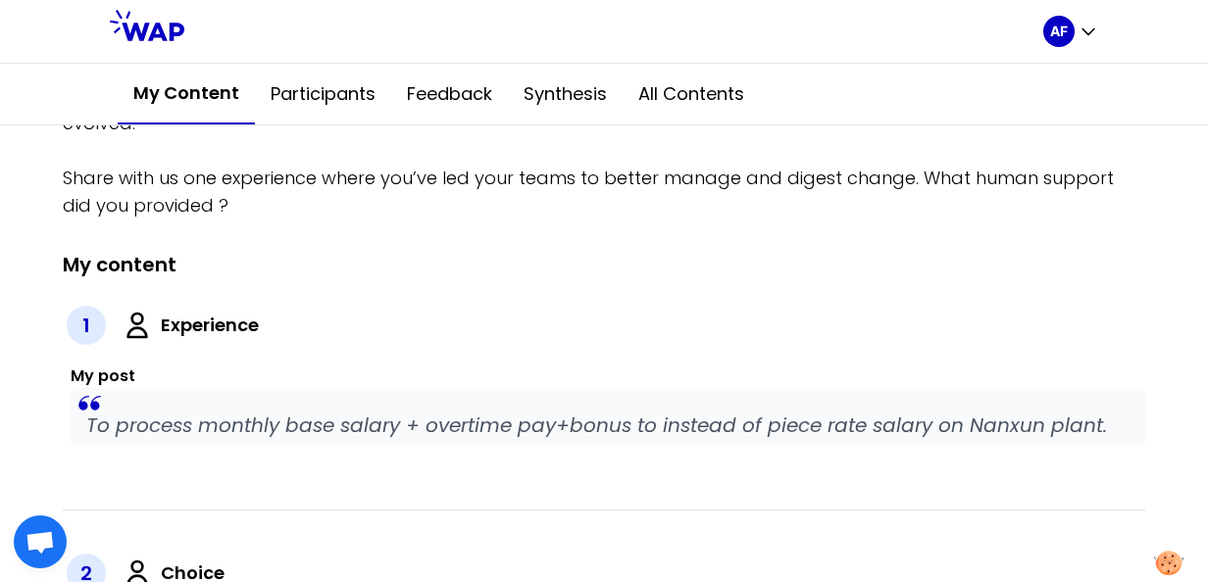
click at [112, 378] on h3 "My post" at bounding box center [608, 377] width 1075 height 24
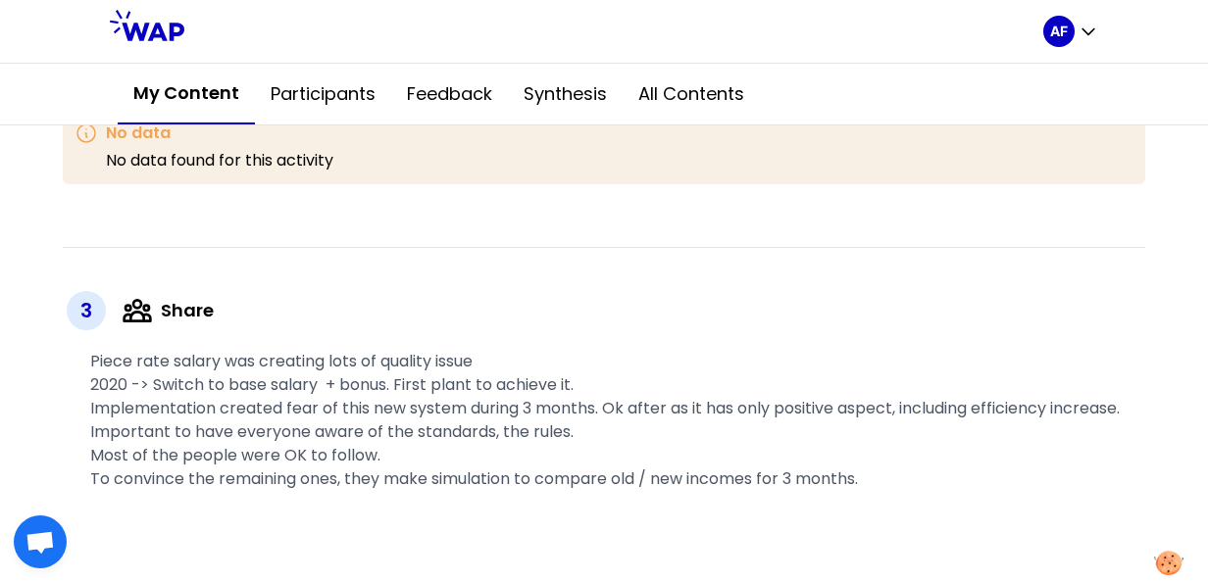
scroll to position [490, 0]
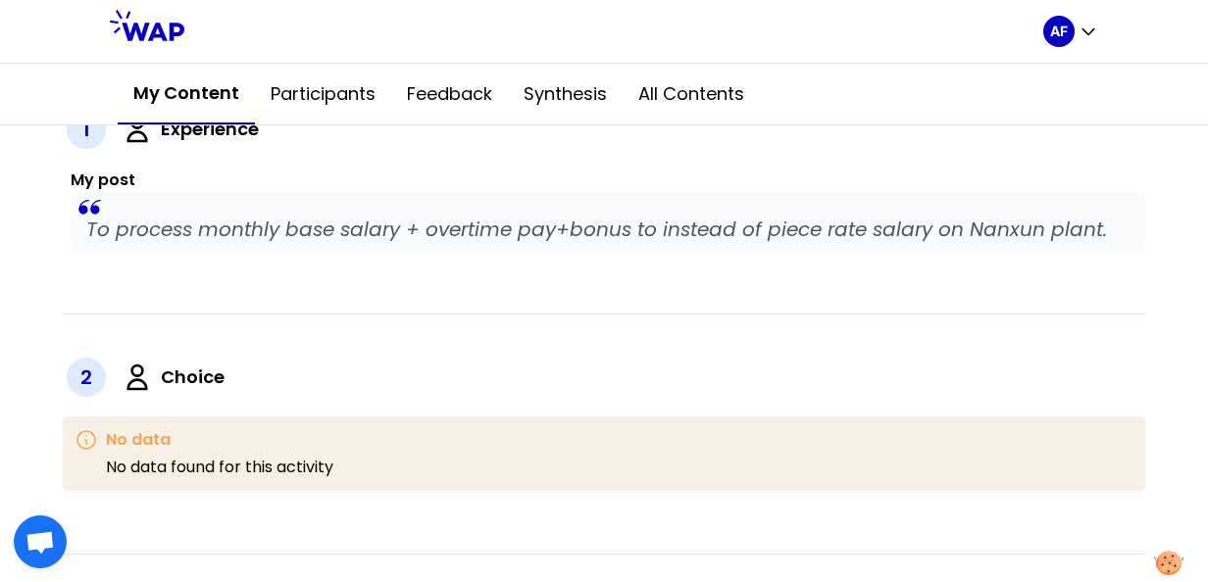
click at [115, 178] on h3 "My post" at bounding box center [608, 181] width 1075 height 24
click at [1107, 227] on p "To process monthly base salary + overtime pay+bonus to instead of piece rate sa…" at bounding box center [607, 229] width 1043 height 27
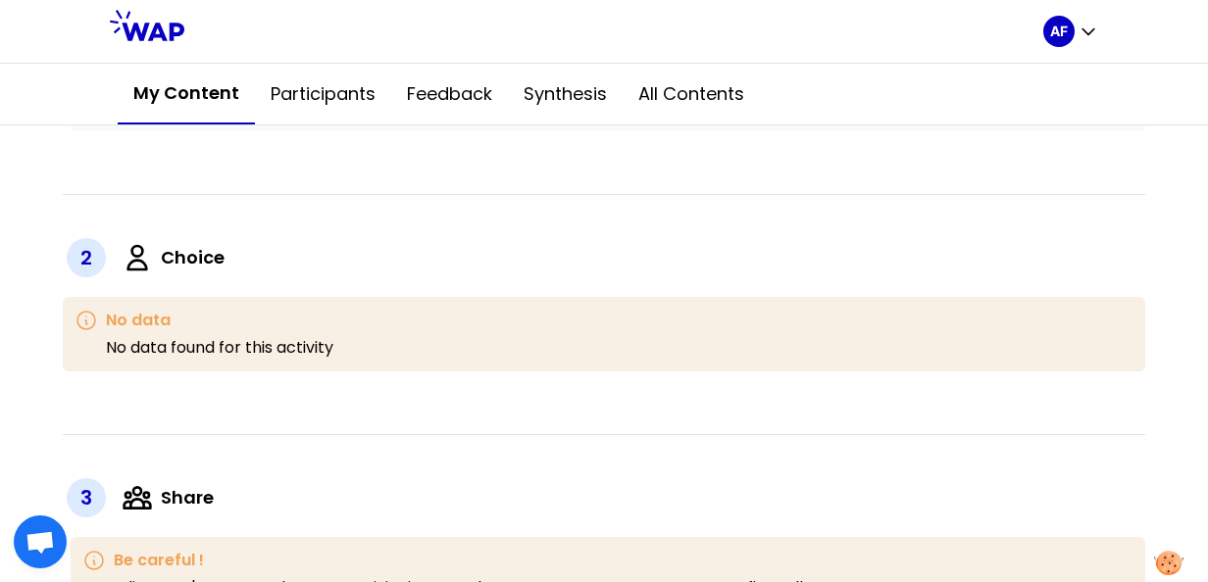
scroll to position [784, 0]
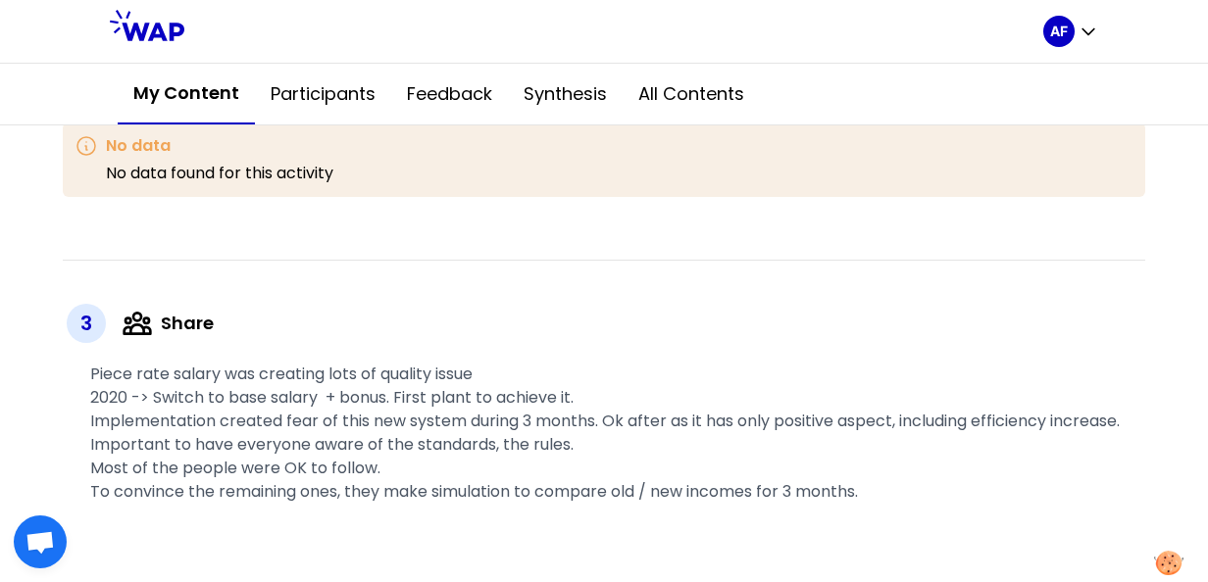
click at [231, 318] on div "3 Share" at bounding box center [604, 323] width 1083 height 47
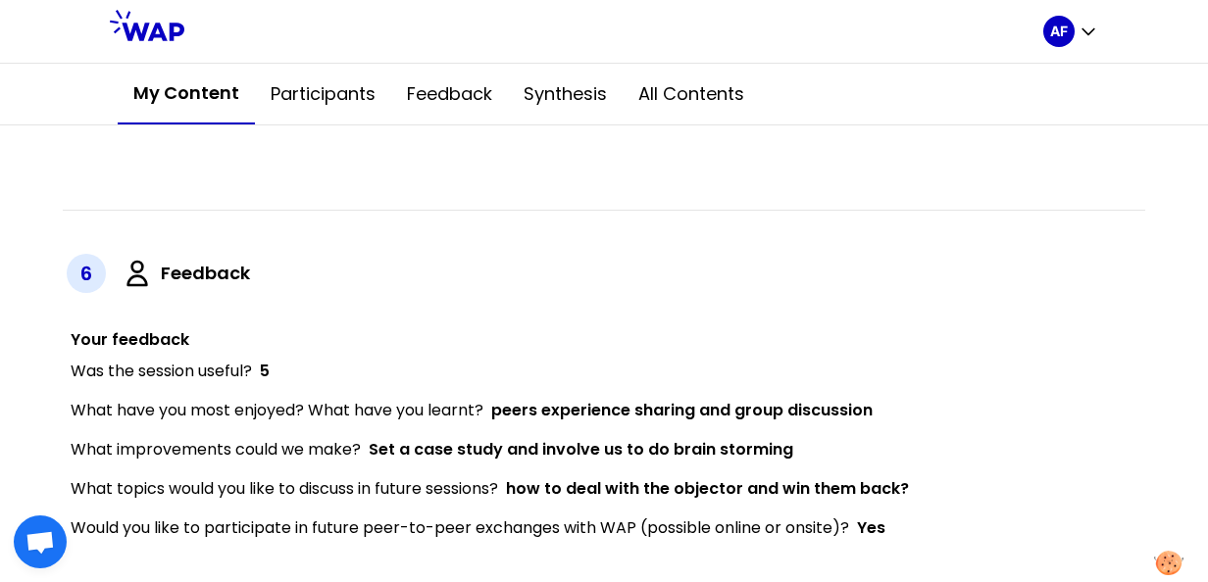
scroll to position [2013, 0]
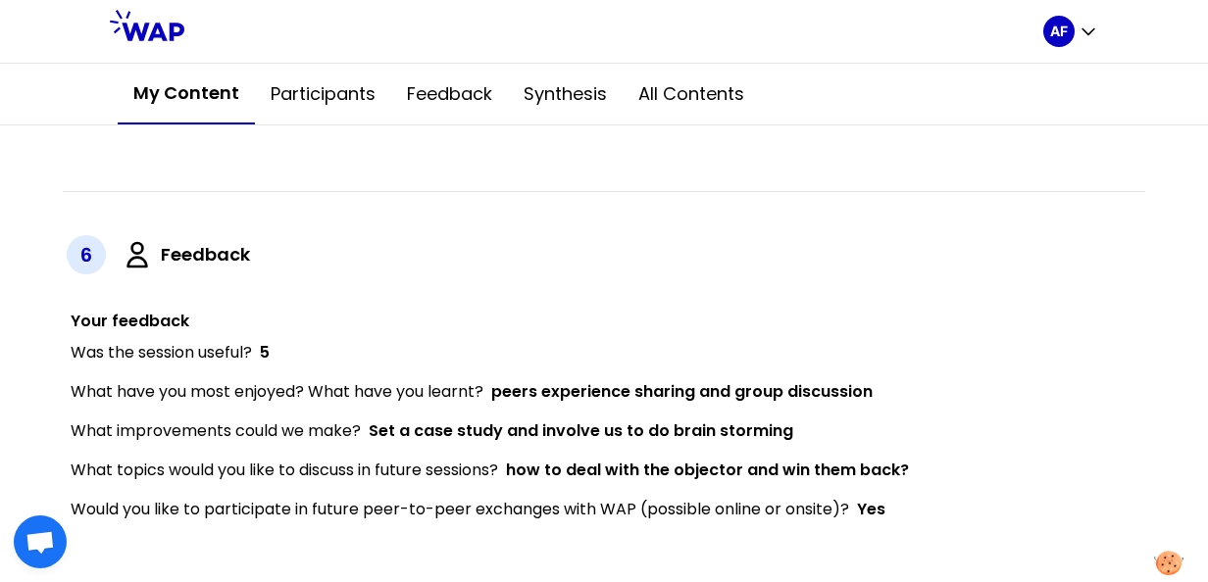
click at [327, 427] on p "What improvements could we make? Set a case study and involve us to do brain st…" at bounding box center [432, 432] width 723 height 24
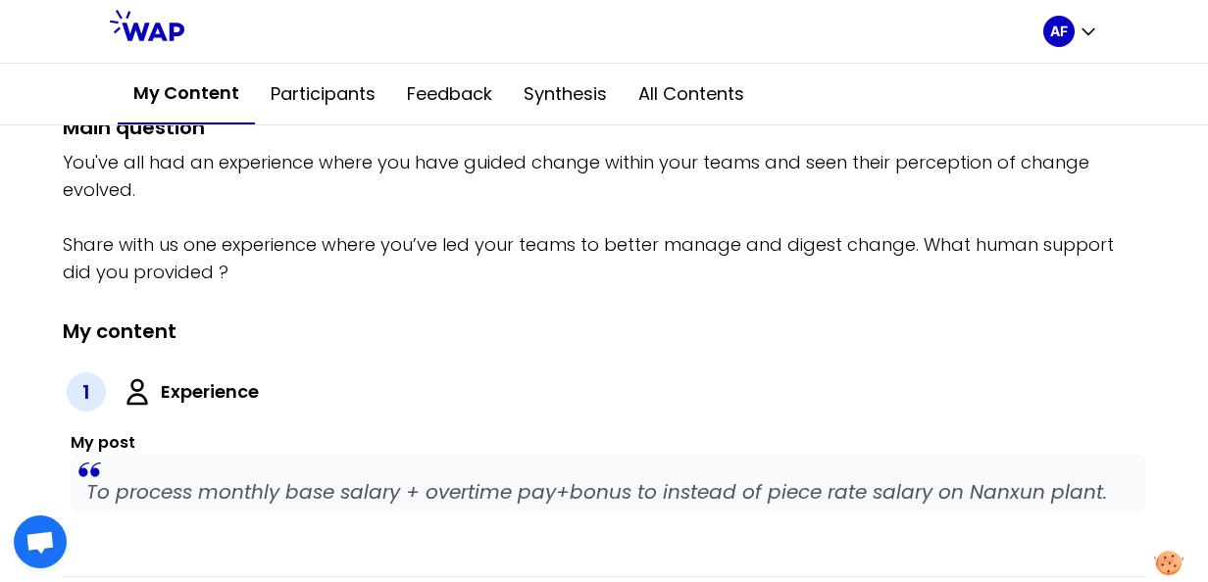
scroll to position [225, 0]
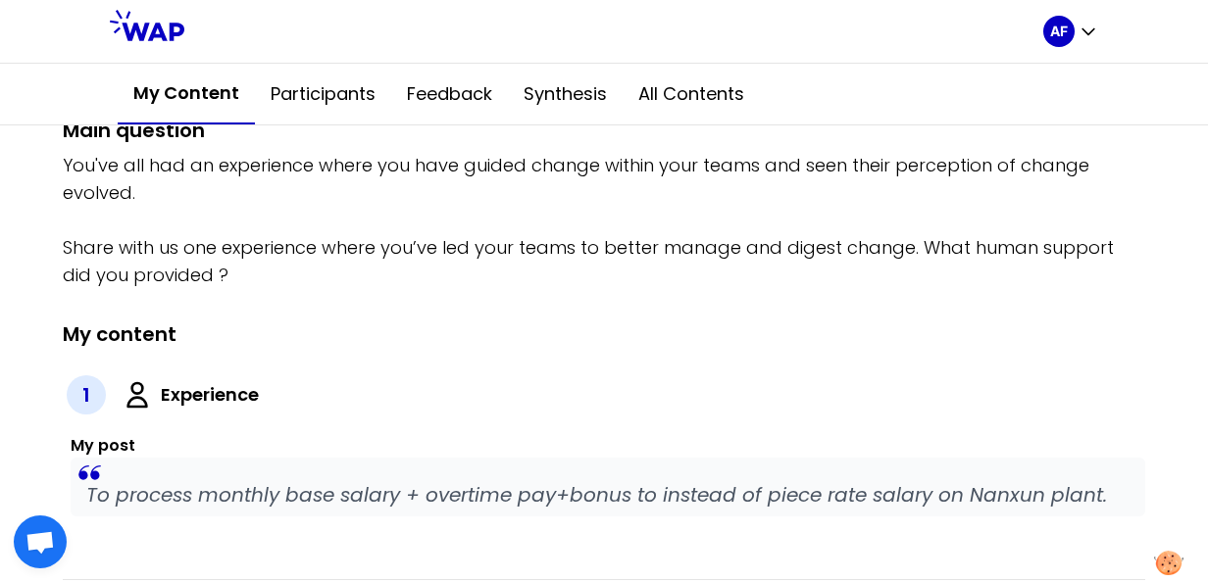
click at [102, 442] on h3 "My post" at bounding box center [608, 446] width 1075 height 24
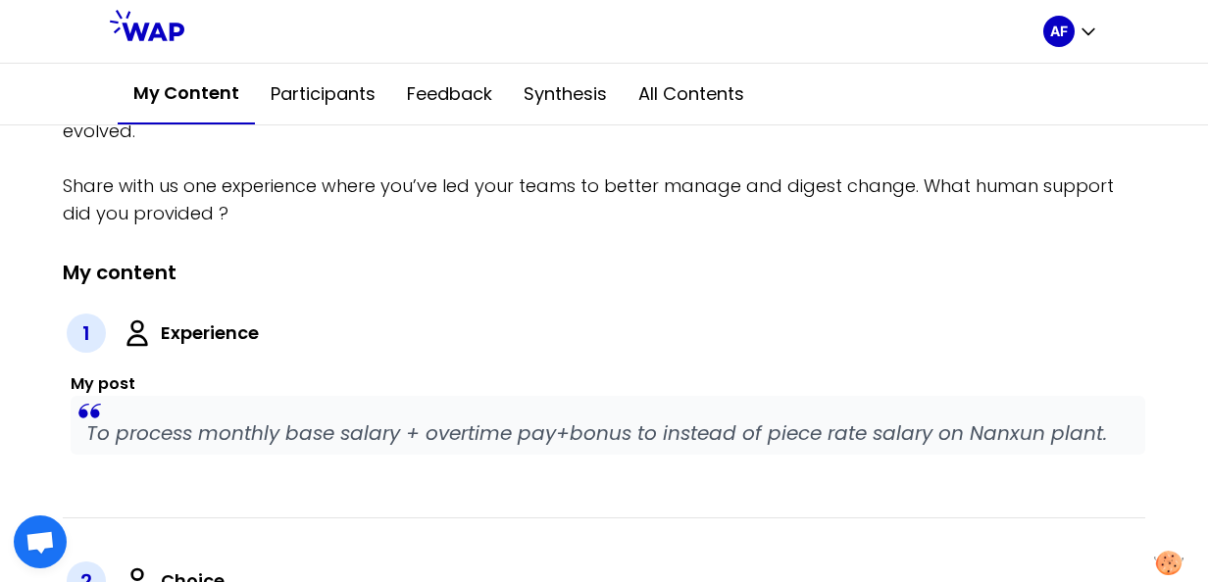
scroll to position [294, 0]
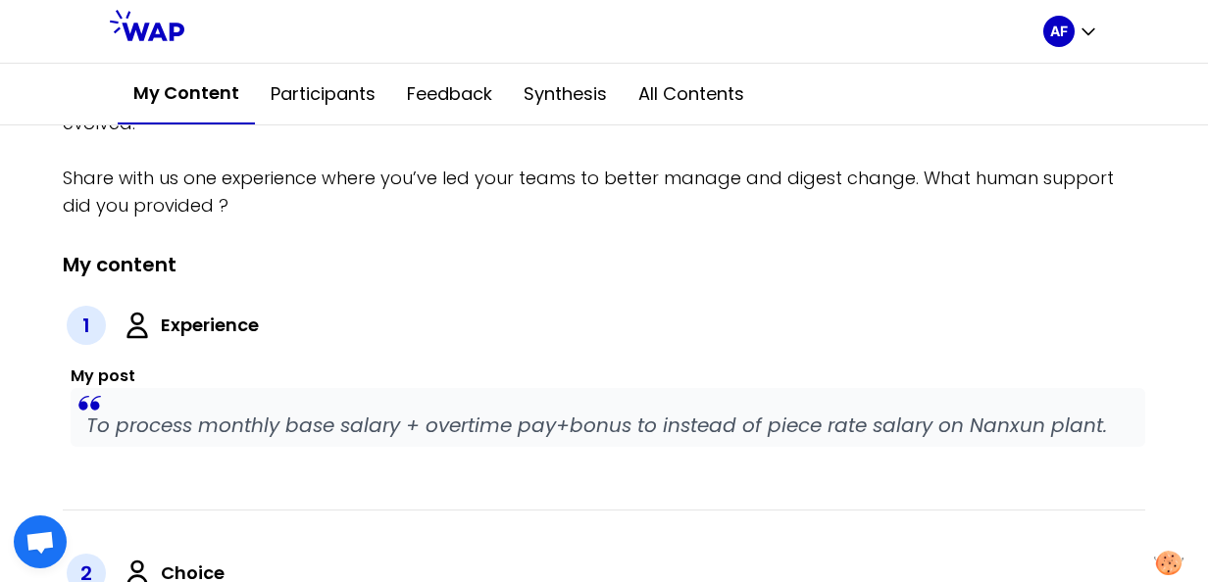
click at [96, 377] on h3 "My post" at bounding box center [608, 377] width 1075 height 24
click at [188, 322] on label "Experience" at bounding box center [210, 325] width 98 height 27
click at [104, 376] on h3 "My post" at bounding box center [608, 377] width 1075 height 24
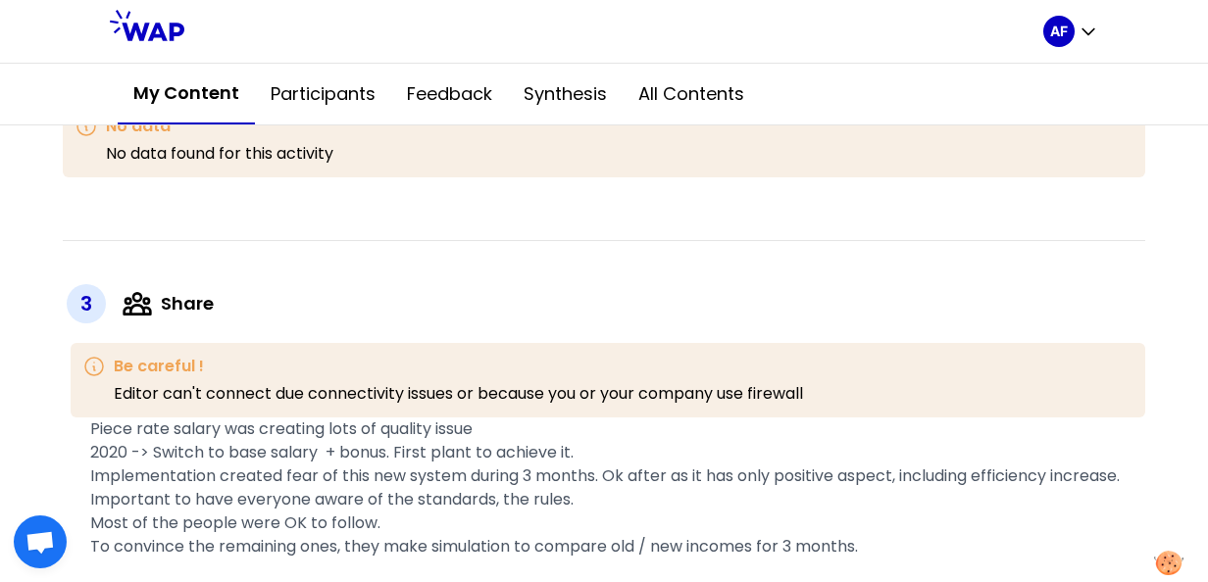
scroll to position [789, 0]
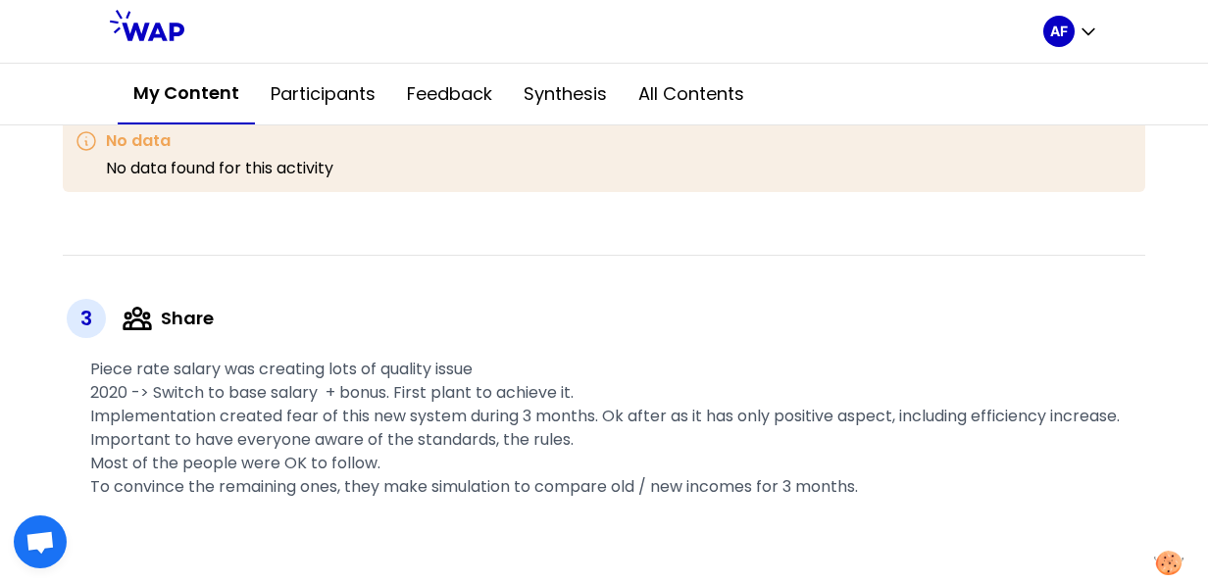
click at [84, 316] on div "3" at bounding box center [86, 318] width 39 height 39
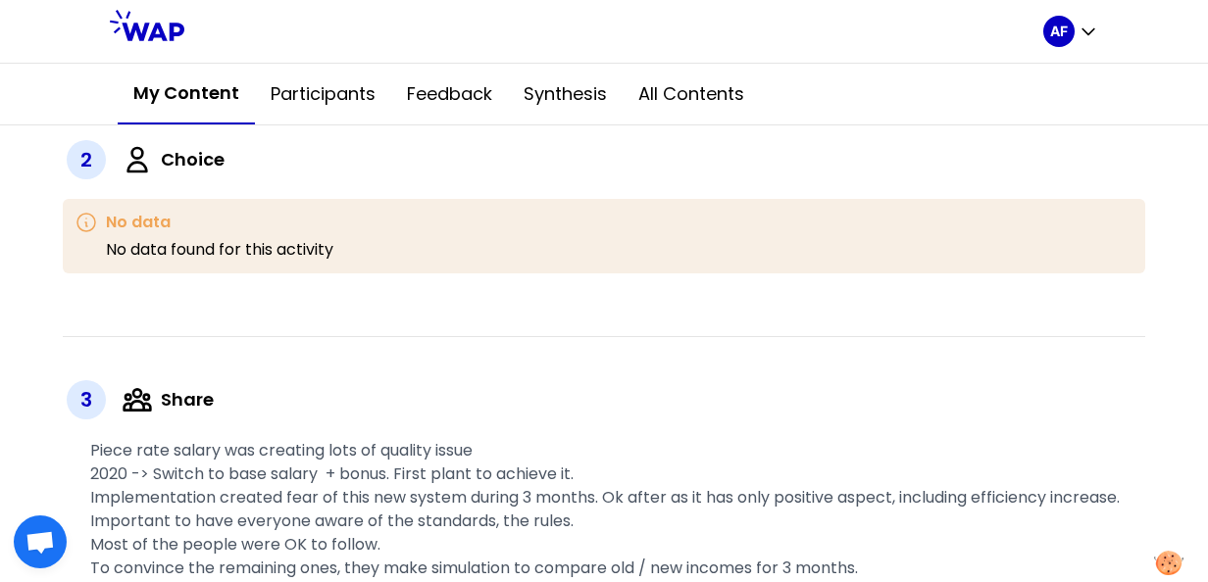
scroll to position [593, 0]
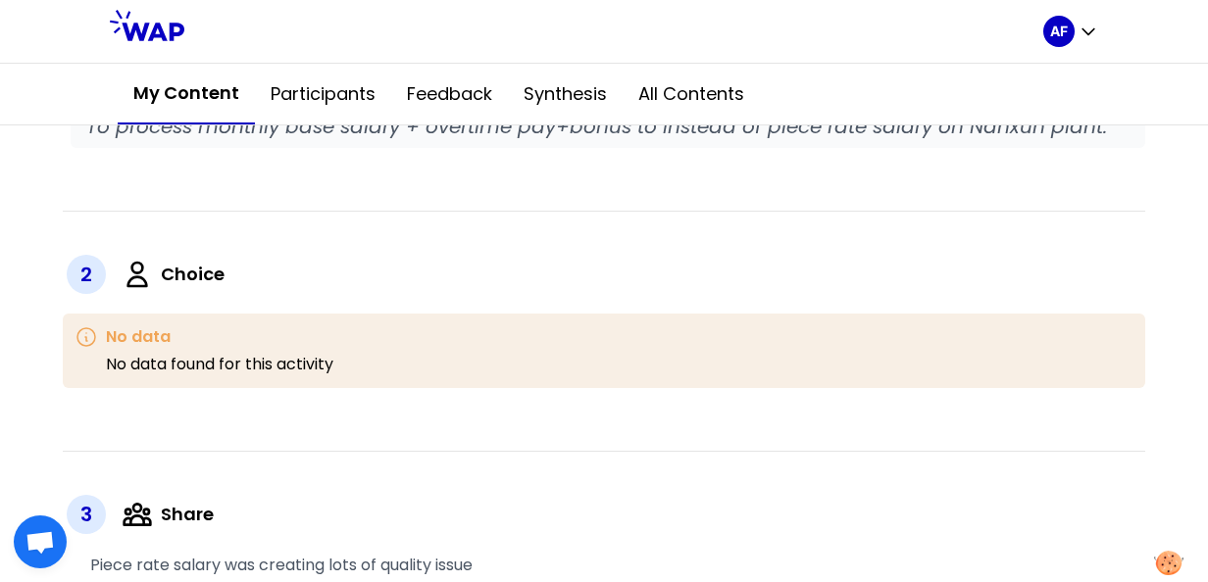
click at [86, 333] on icon at bounding box center [87, 338] width 24 height 24
click at [90, 276] on div "2" at bounding box center [86, 274] width 39 height 39
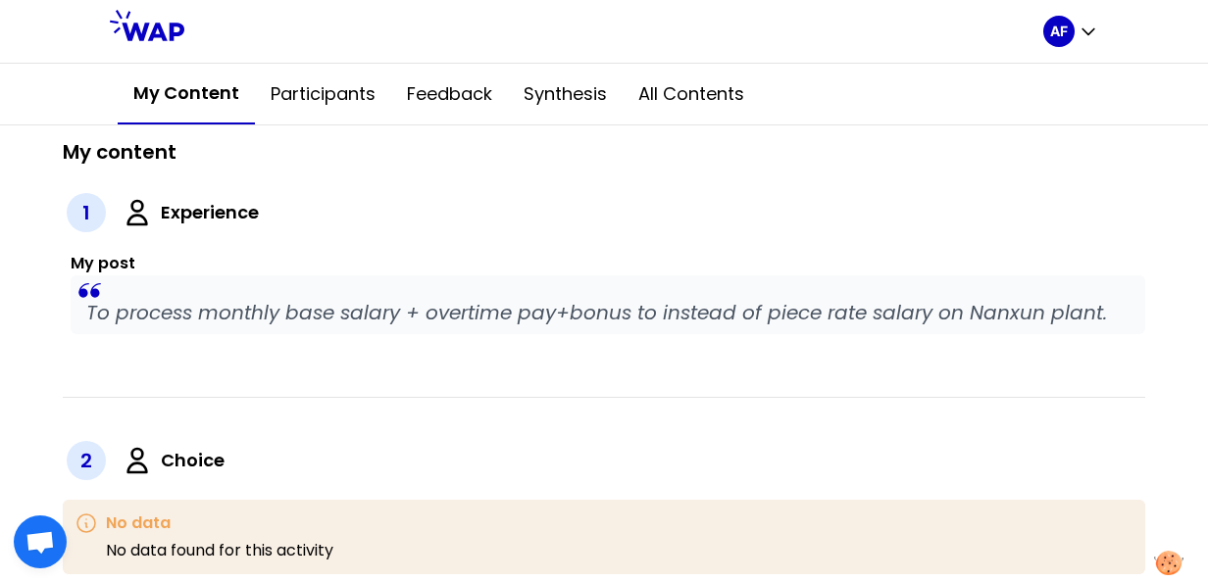
scroll to position [397, 0]
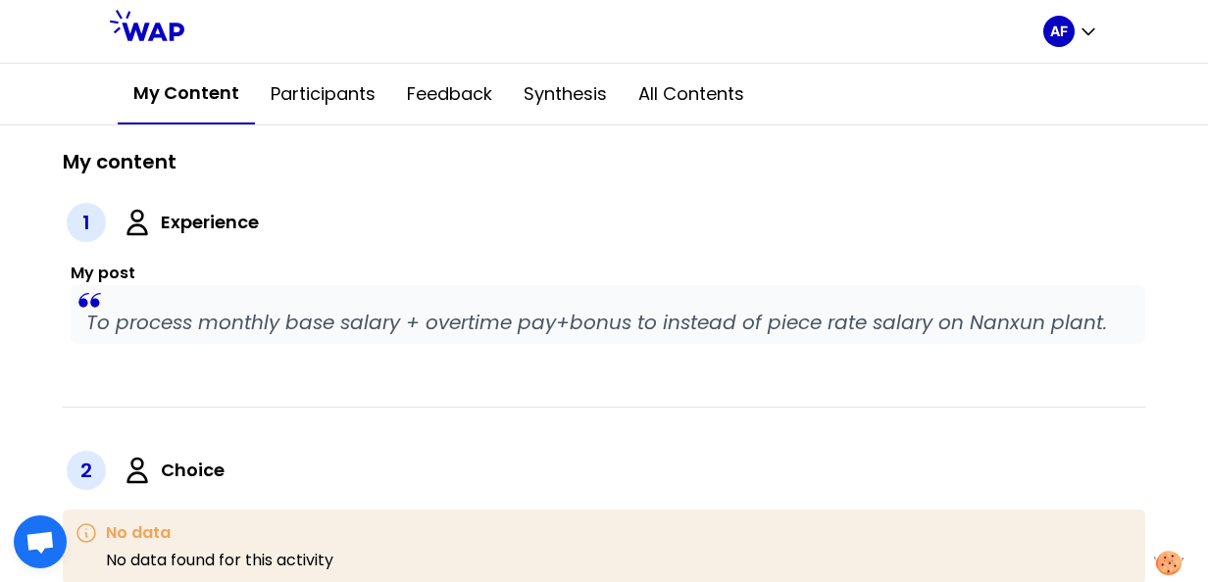
click at [85, 235] on div "1" at bounding box center [86, 222] width 39 height 39
click at [86, 288] on icon at bounding box center [90, 300] width 39 height 39
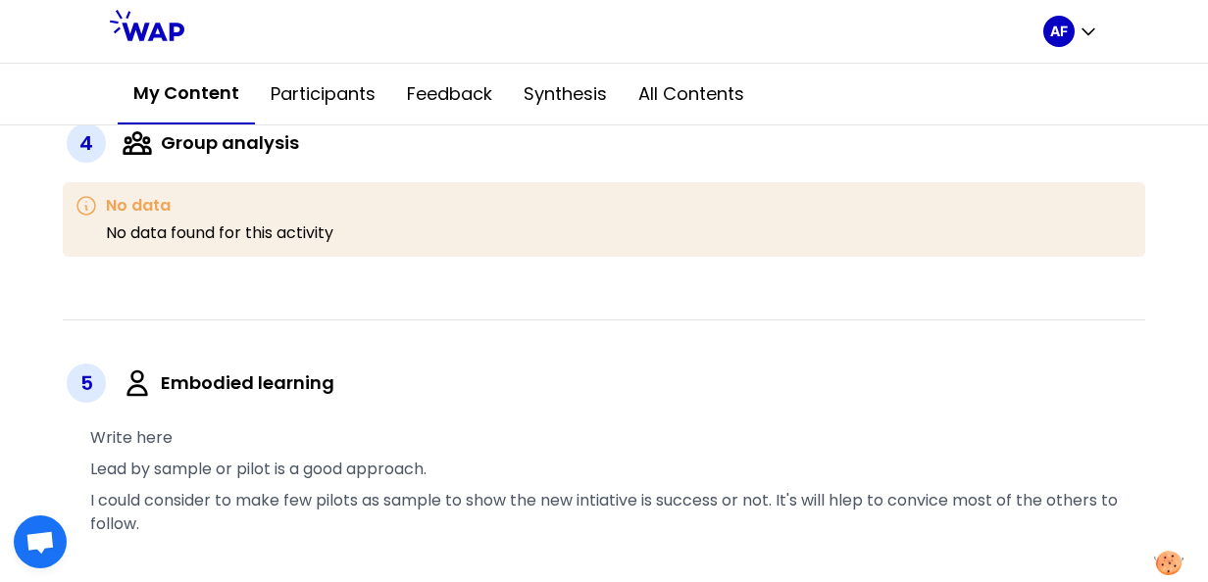
scroll to position [911, 0]
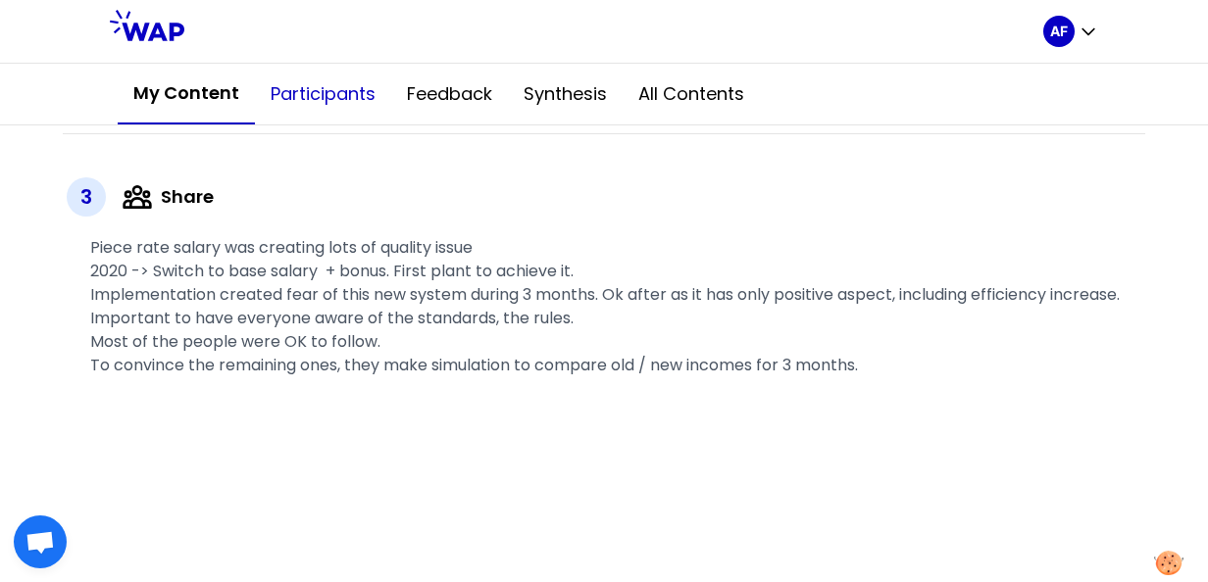
click at [302, 88] on button "Participants" at bounding box center [323, 94] width 136 height 59
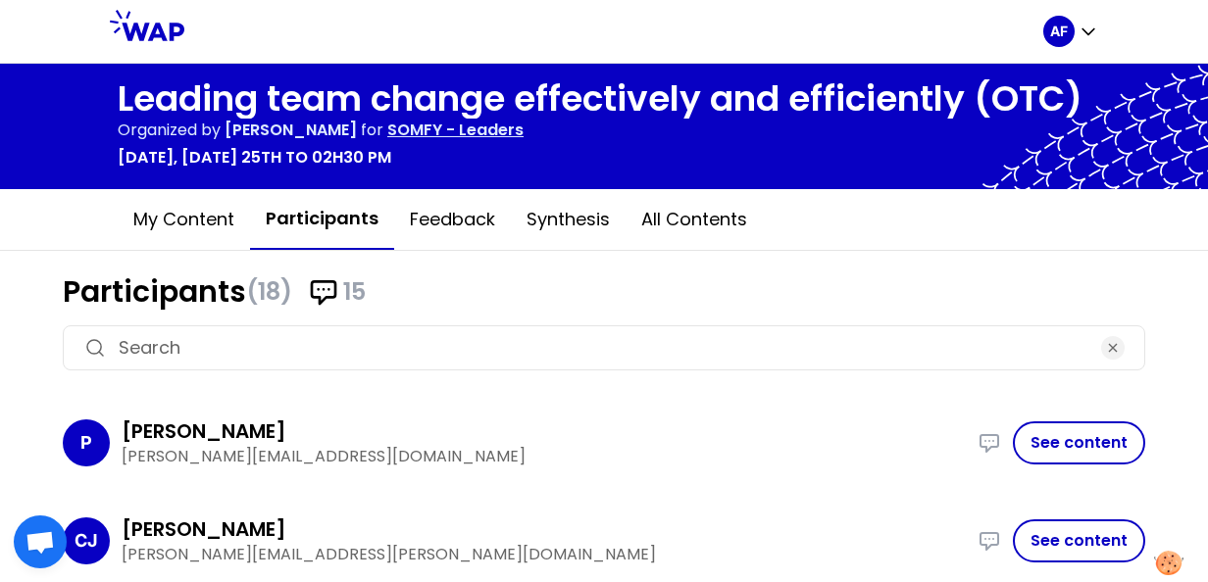
click at [307, 221] on button "Participants" at bounding box center [322, 219] width 144 height 61
click at [329, 286] on icon at bounding box center [323, 292] width 31 height 31
click at [314, 226] on button "Participants" at bounding box center [322, 219] width 144 height 61
click at [315, 226] on button "Participants" at bounding box center [322, 219] width 144 height 61
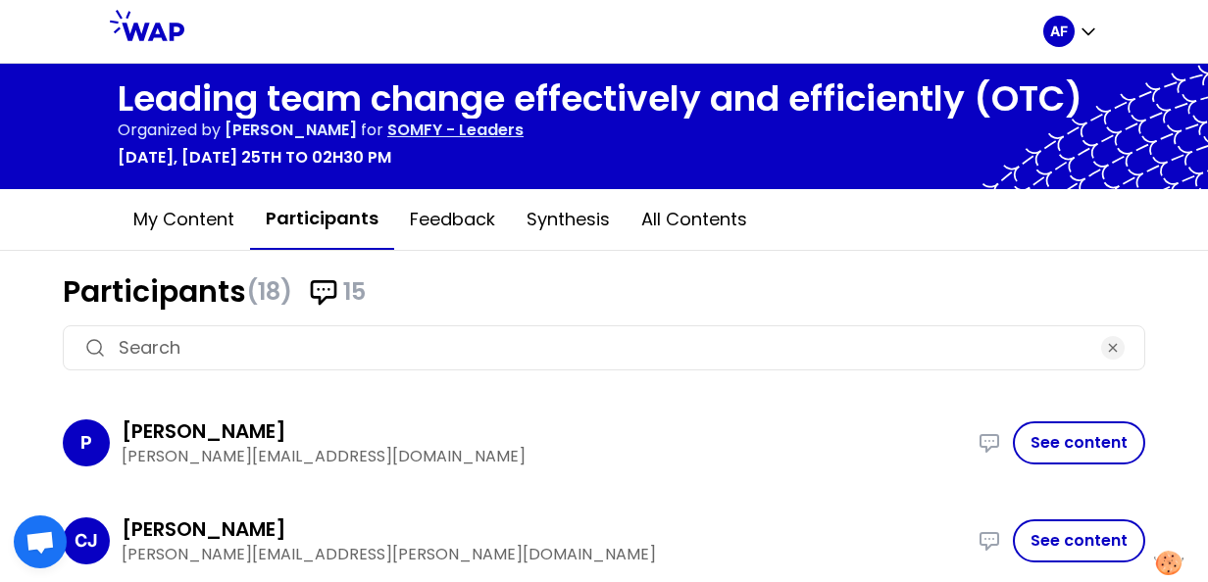
click at [658, 466] on p "[PERSON_NAME][EMAIL_ADDRESS][DOMAIN_NAME]" at bounding box center [544, 457] width 844 height 24
click at [144, 225] on button "My content" at bounding box center [184, 219] width 132 height 59
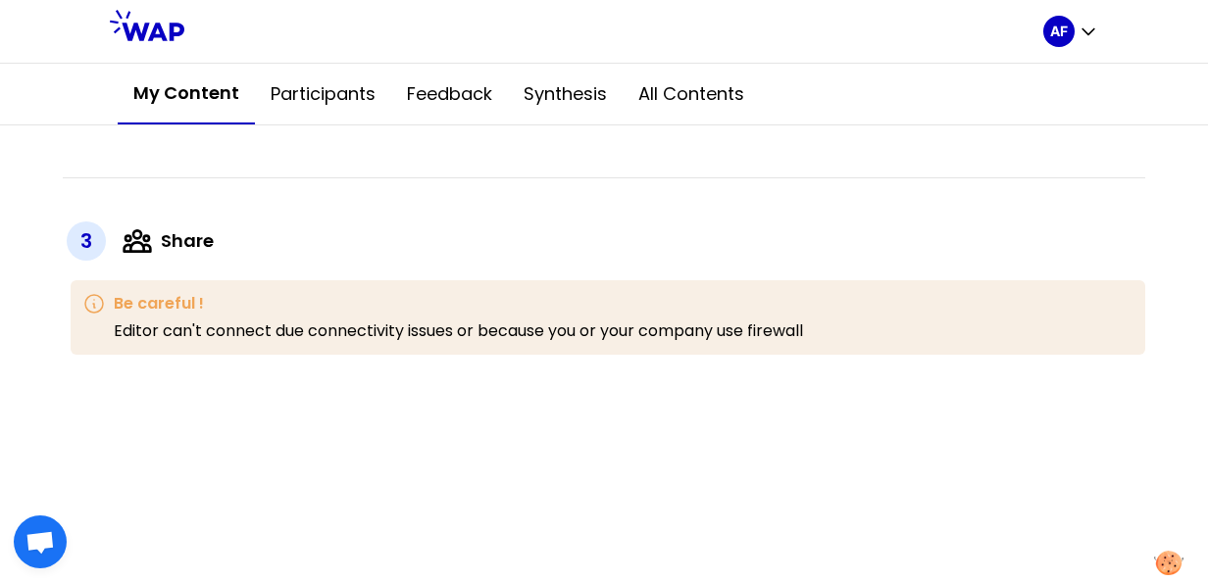
scroll to position [686, 0]
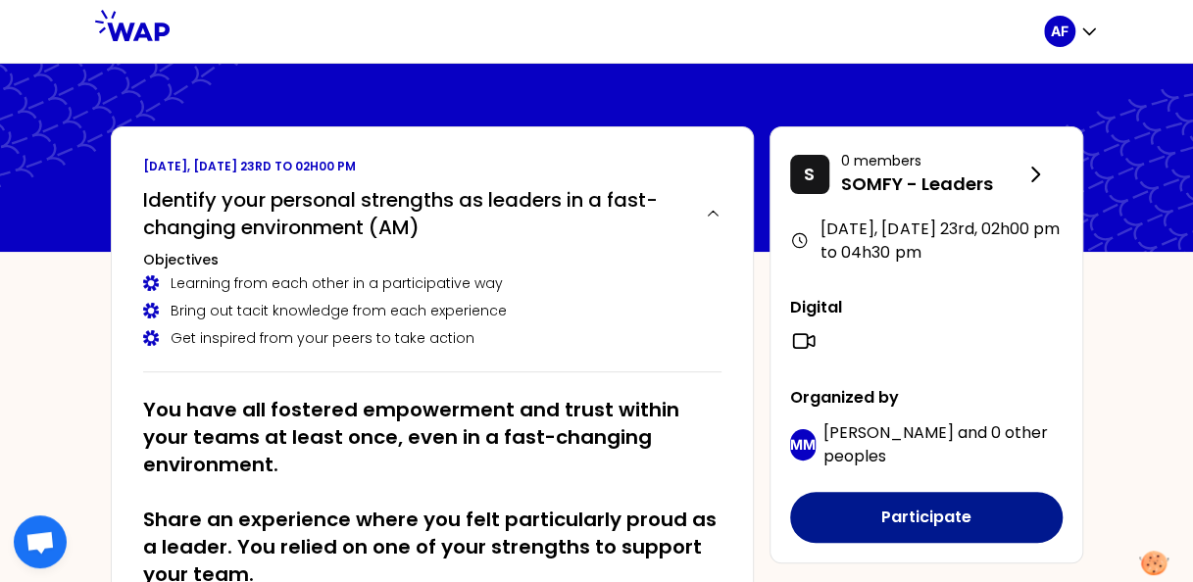
click at [935, 514] on button "Participate" at bounding box center [926, 517] width 273 height 51
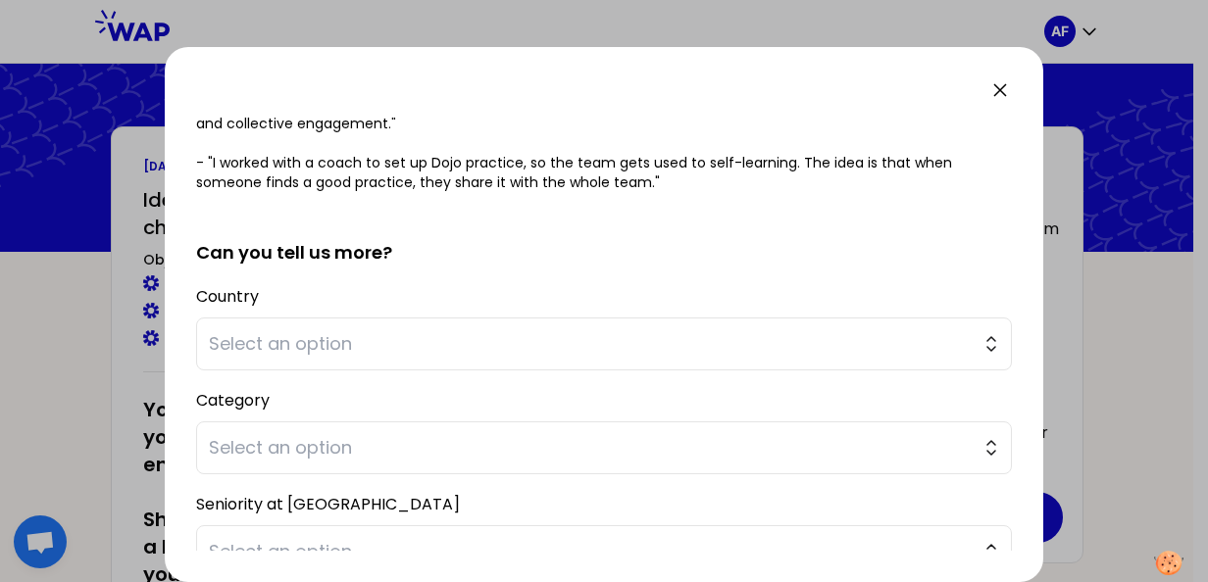
scroll to position [81, 0]
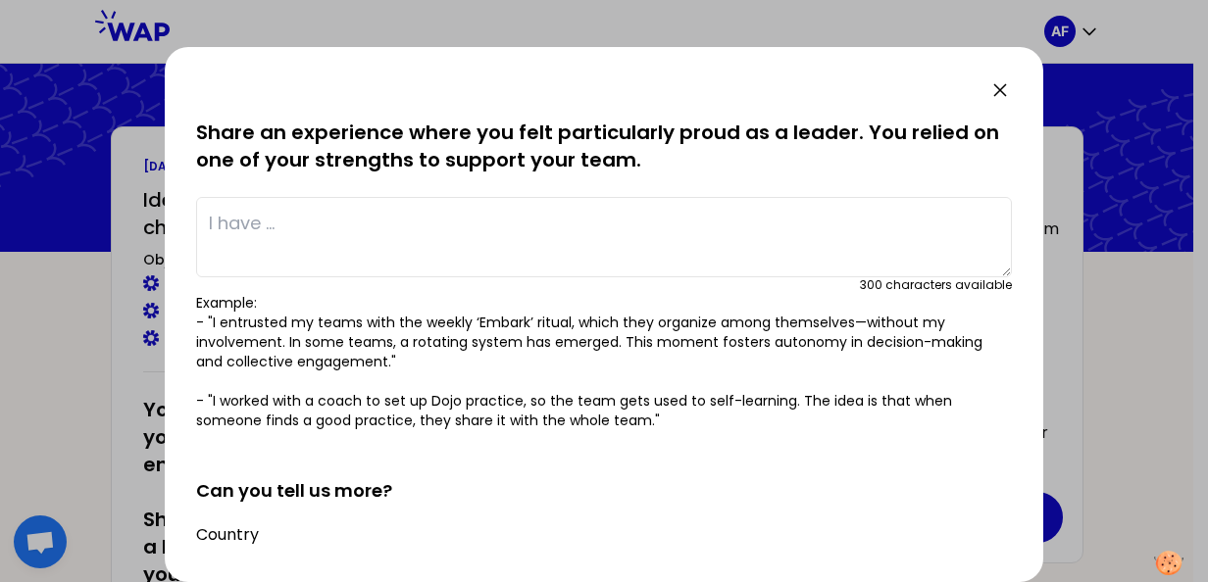
click at [227, 224] on textarea at bounding box center [604, 237] width 816 height 80
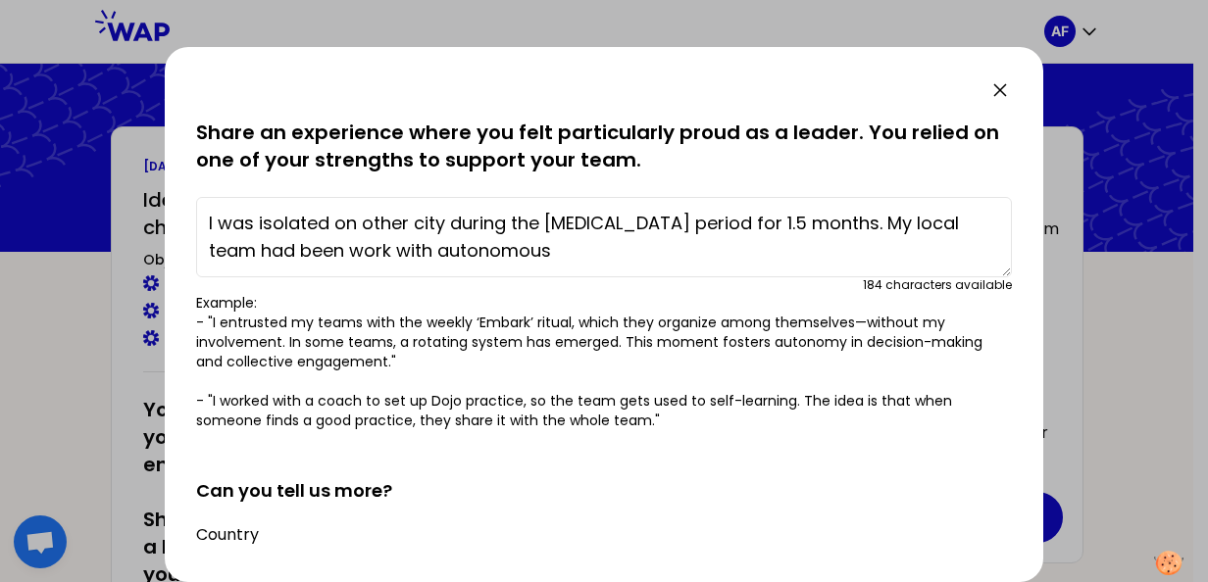
click at [347, 252] on textarea "I was isolated on other city during the covid-19 period for 1.5 months. My loca…" at bounding box center [604, 237] width 816 height 80
click at [508, 253] on textarea "I was isolated on other city during the covid-19 period for 1.5 months. My loca…" at bounding box center [604, 237] width 816 height 80
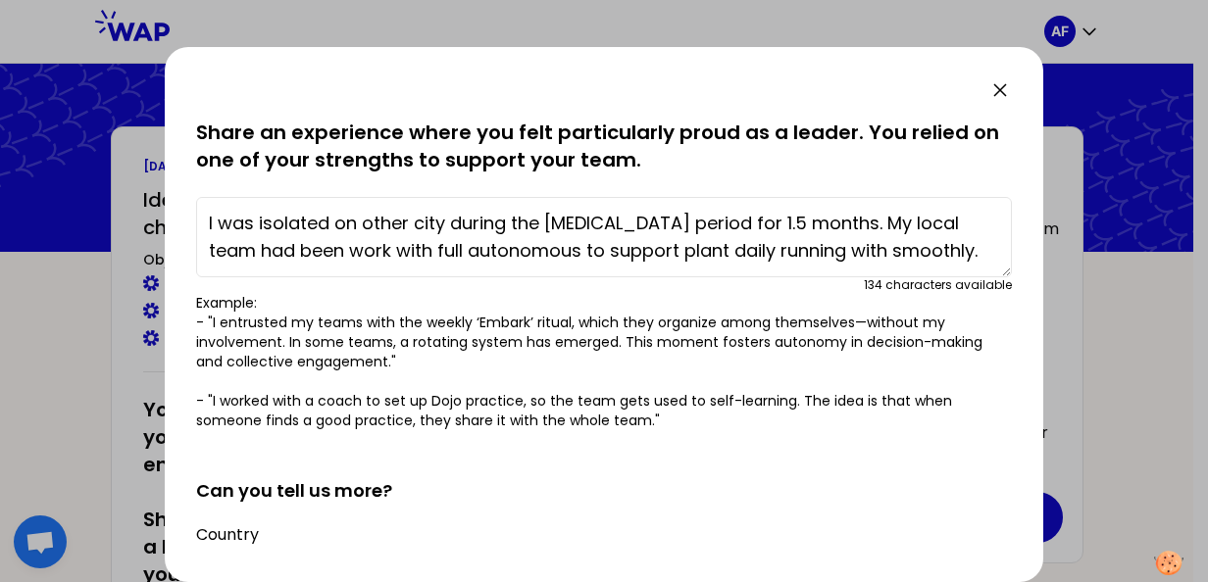
scroll to position [376, 0]
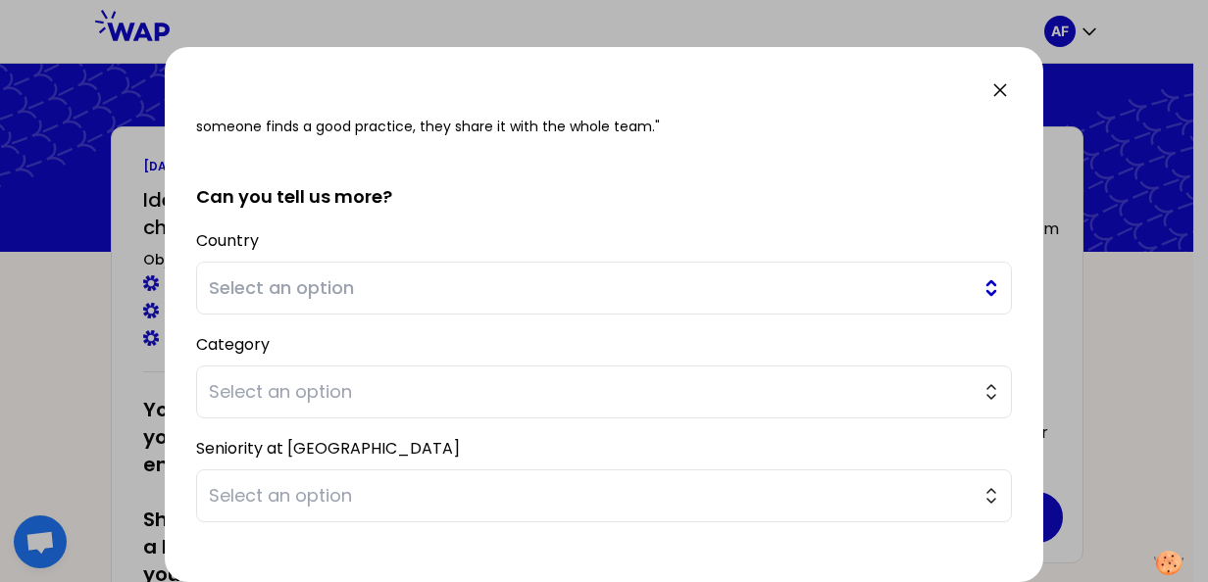
click at [975, 292] on button "Select an option" at bounding box center [604, 288] width 816 height 53
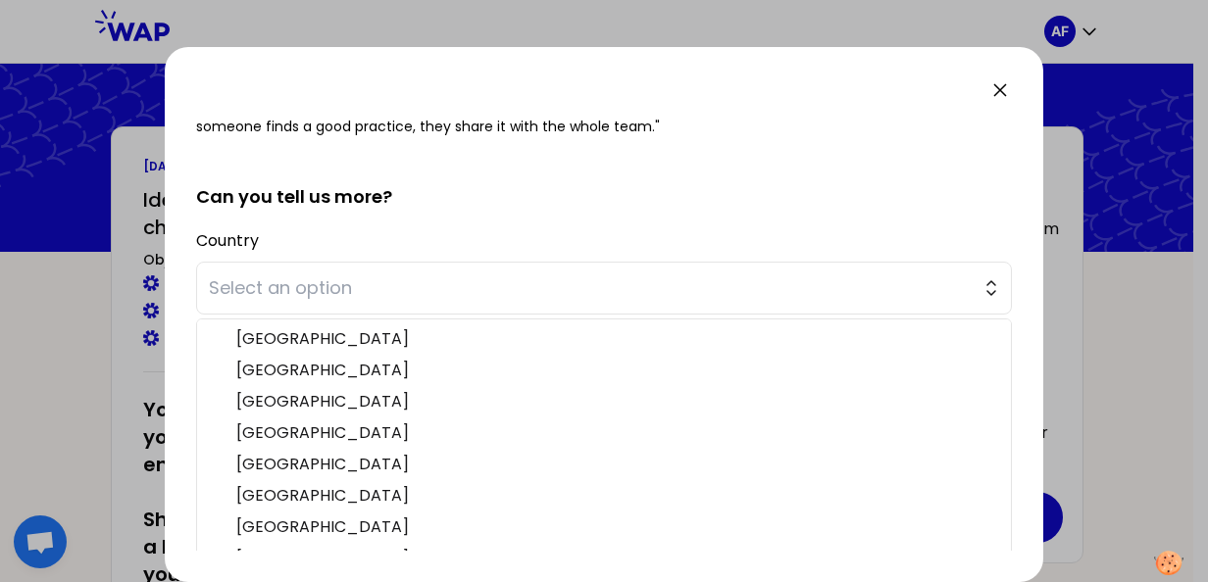
scroll to position [277, 0]
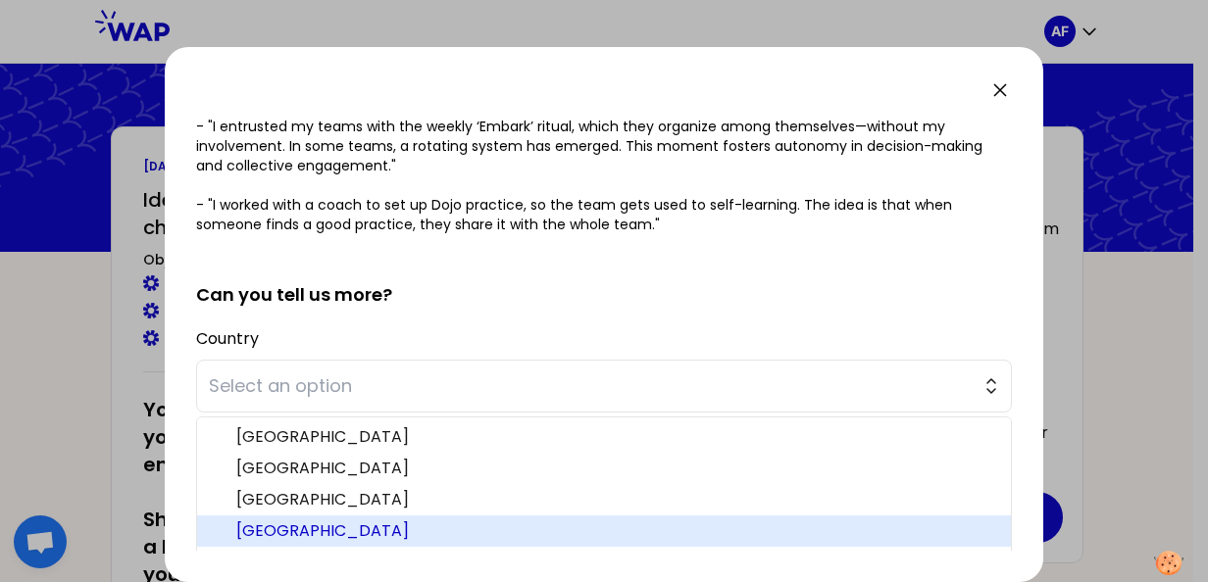
click at [354, 527] on span "China" at bounding box center [615, 532] width 759 height 24
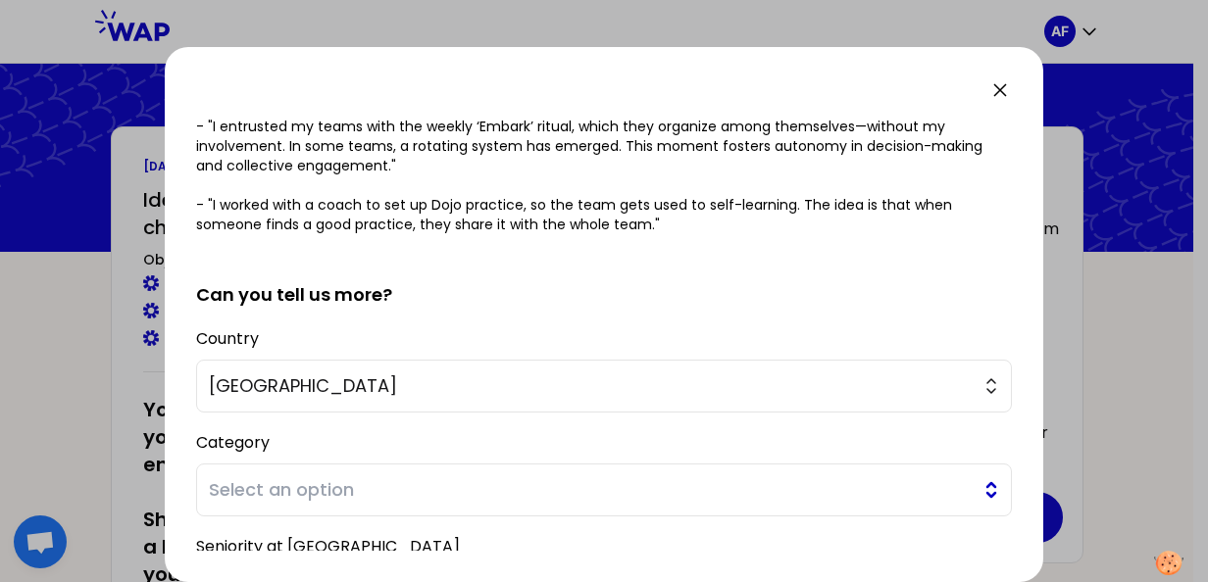
scroll to position [376, 0]
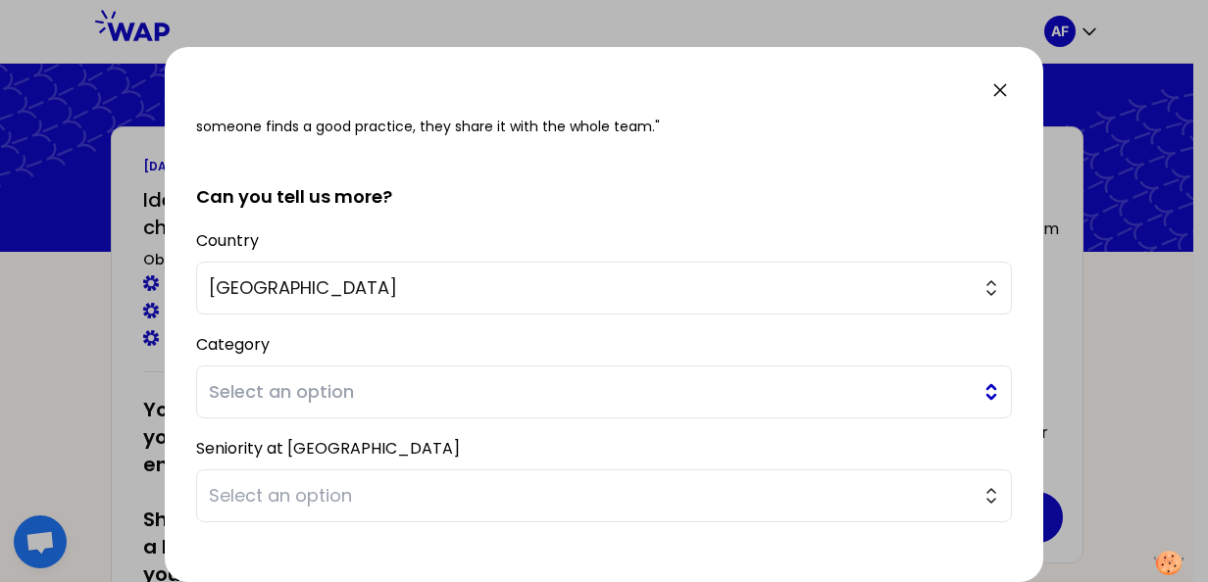
click at [972, 392] on button "Select an option" at bounding box center [604, 392] width 816 height 53
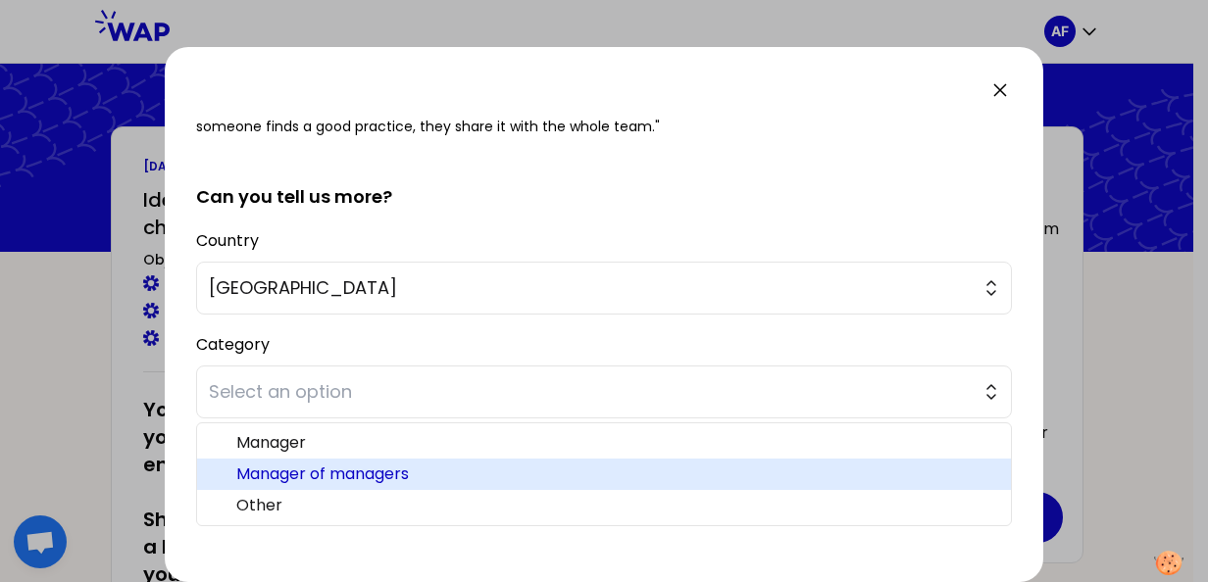
click at [543, 470] on span "Manager of managers" at bounding box center [615, 475] width 759 height 24
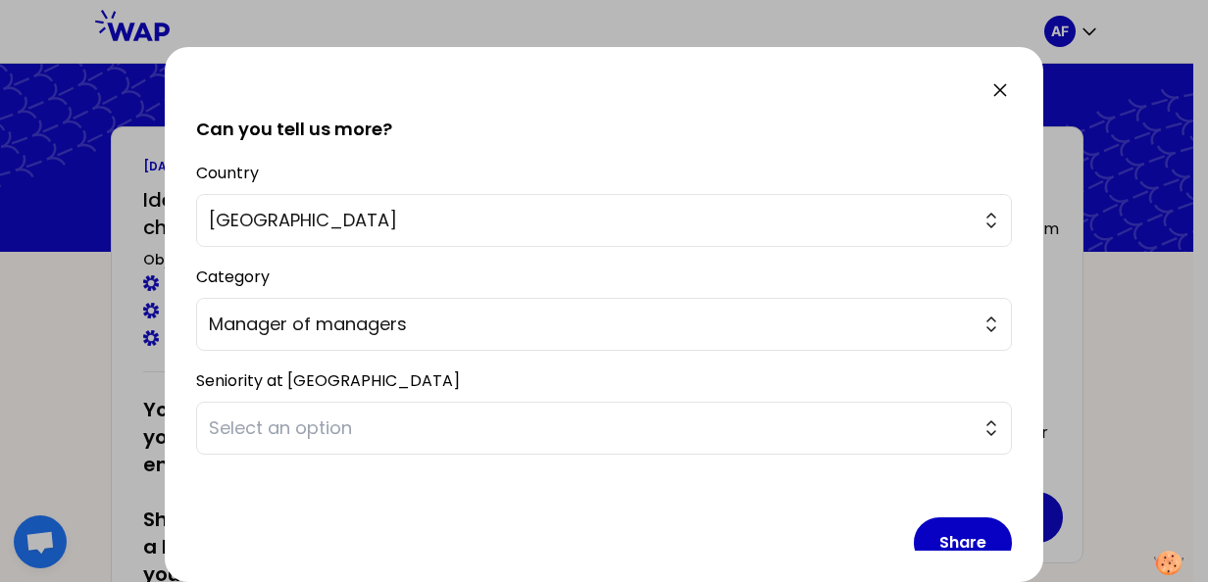
scroll to position [474, 0]
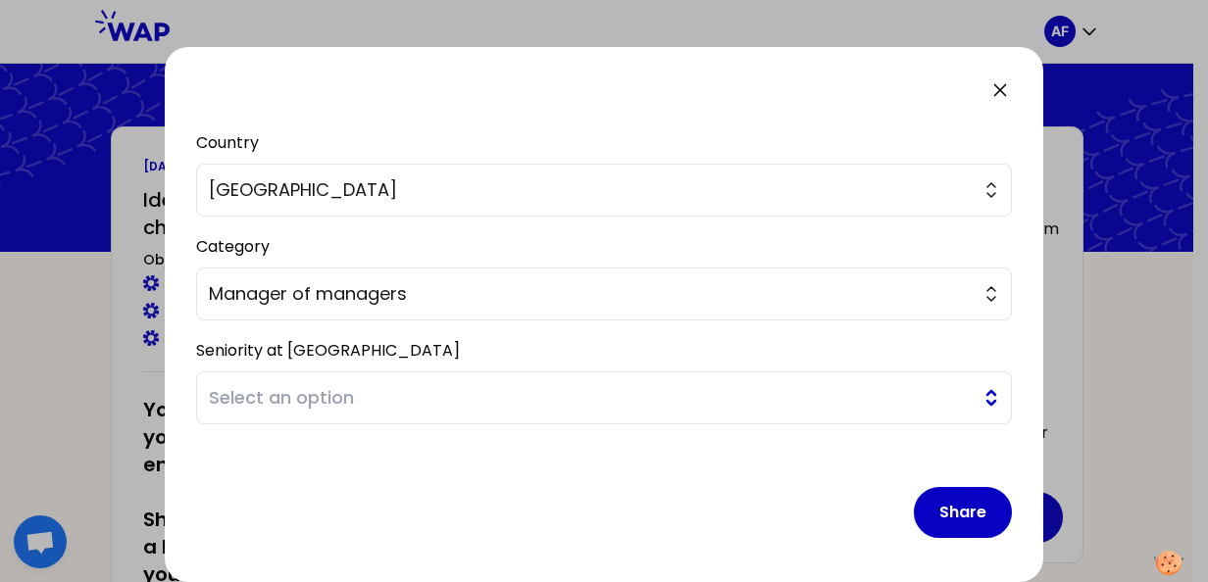
click at [978, 399] on button "Select an option" at bounding box center [604, 398] width 816 height 53
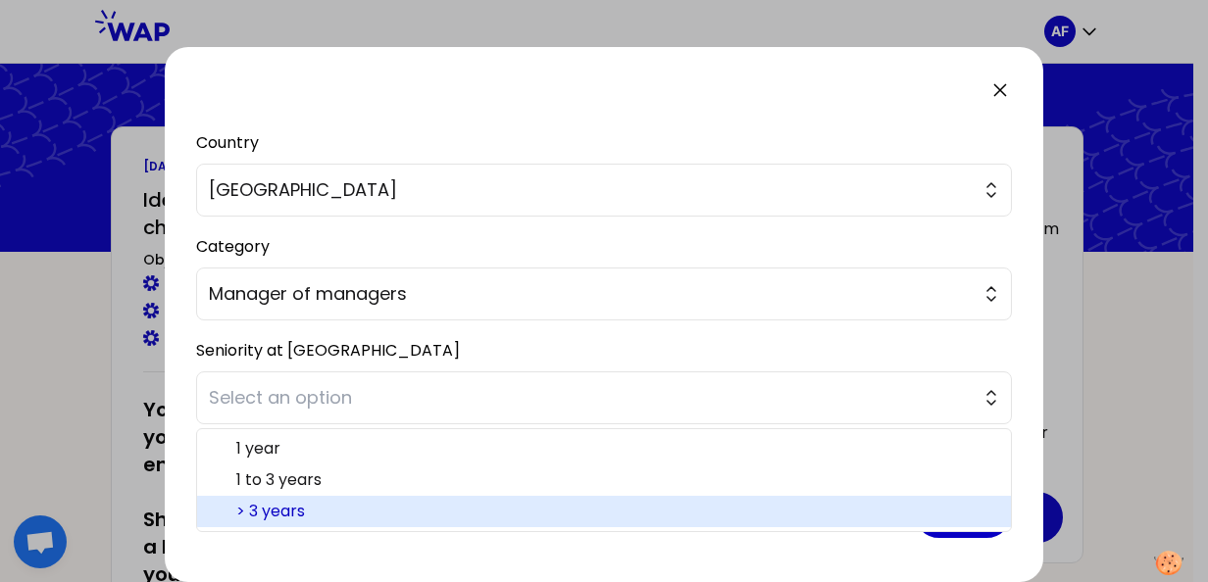
click at [509, 515] on span "> 3 years" at bounding box center [615, 512] width 759 height 24
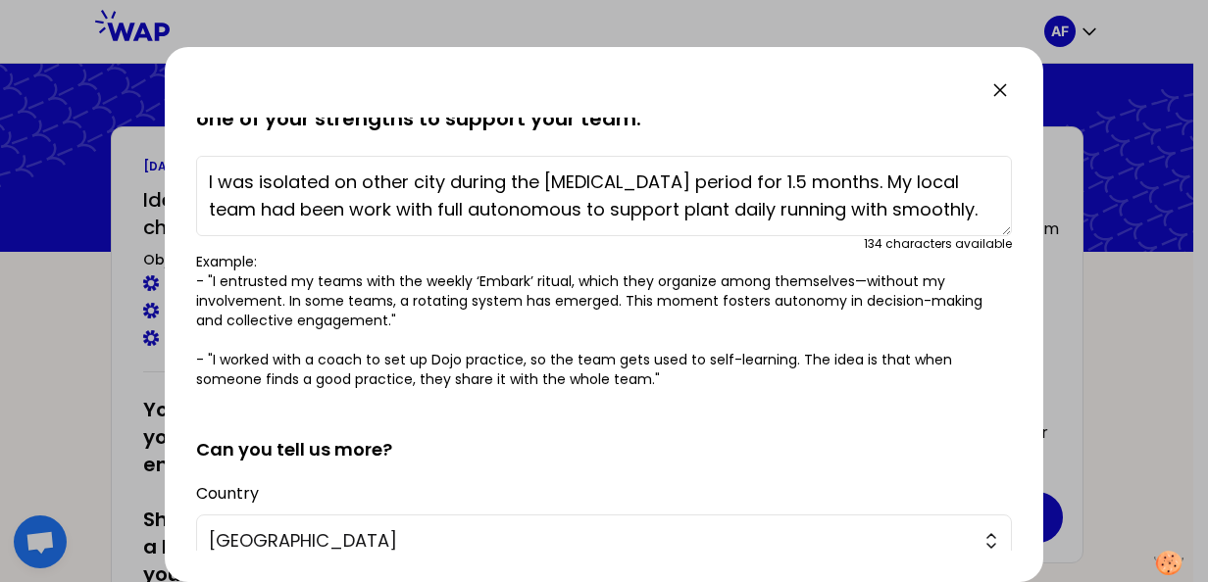
scroll to position [81, 0]
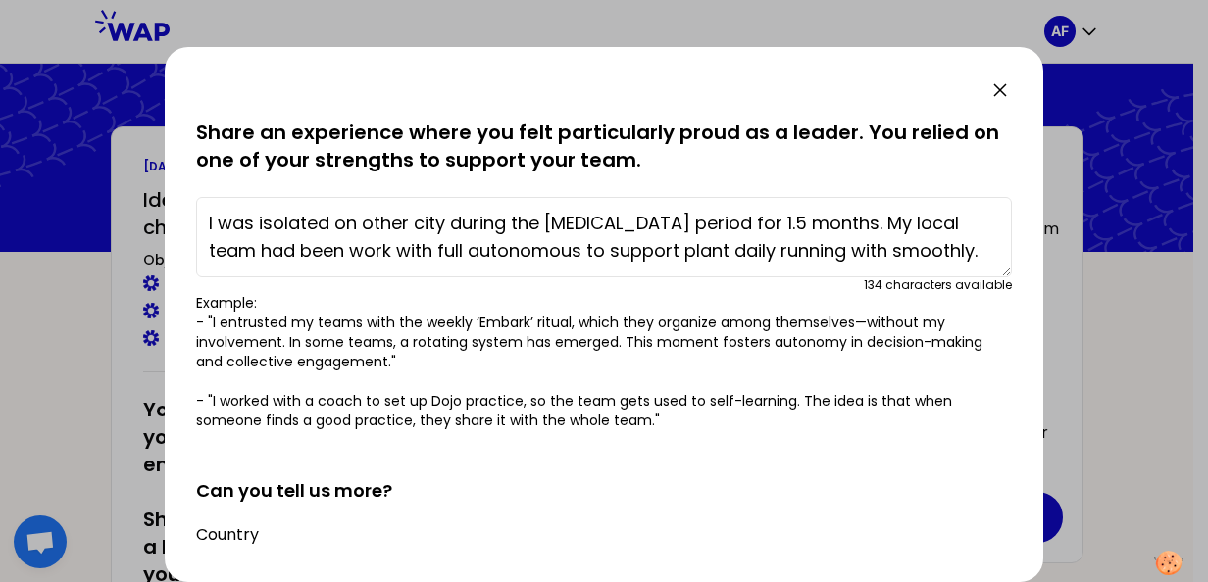
click at [808, 223] on textarea "I was isolated on other city during the covid-19 period for 1.5 months. My loca…" at bounding box center [604, 237] width 816 height 80
click at [812, 222] on textarea "I was isolated on other city during the covid-19 period for 1.5 months,2020. My…" at bounding box center [604, 237] width 816 height 80
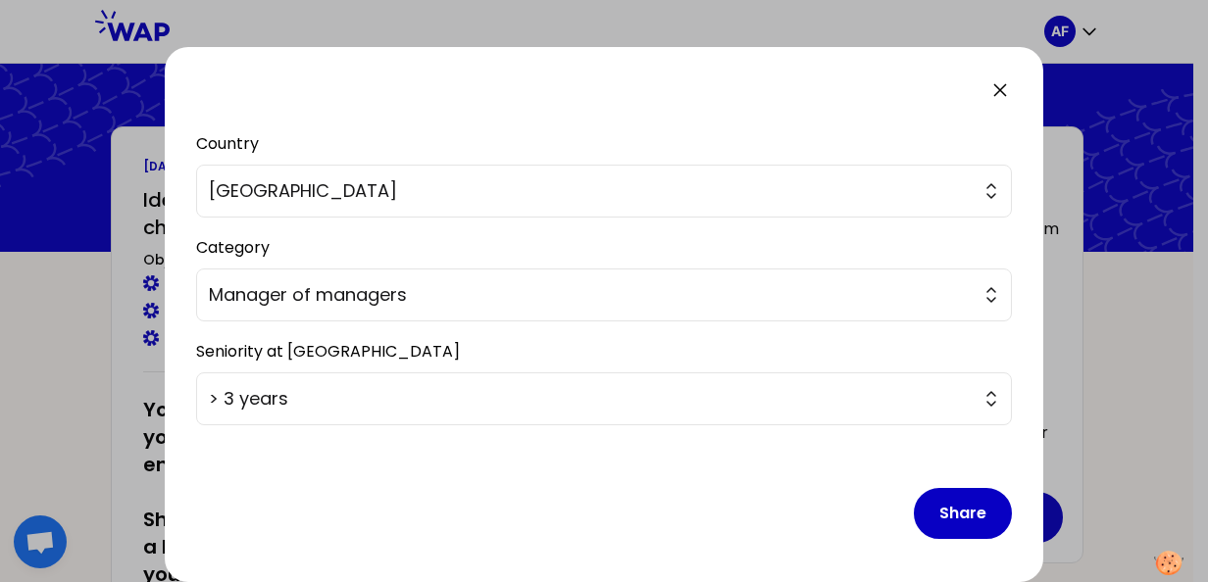
scroll to position [474, 0]
type textarea "I was isolated on other city during the covid-19 period for 1.5 months on 2020.…"
click at [943, 508] on button "Share" at bounding box center [963, 512] width 98 height 51
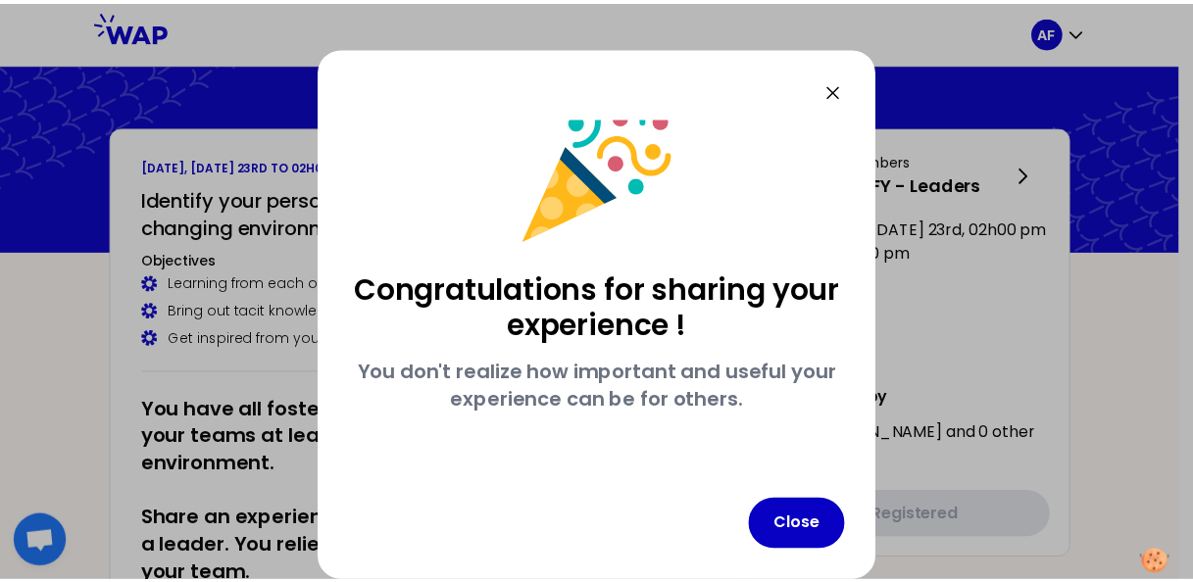
scroll to position [33, 0]
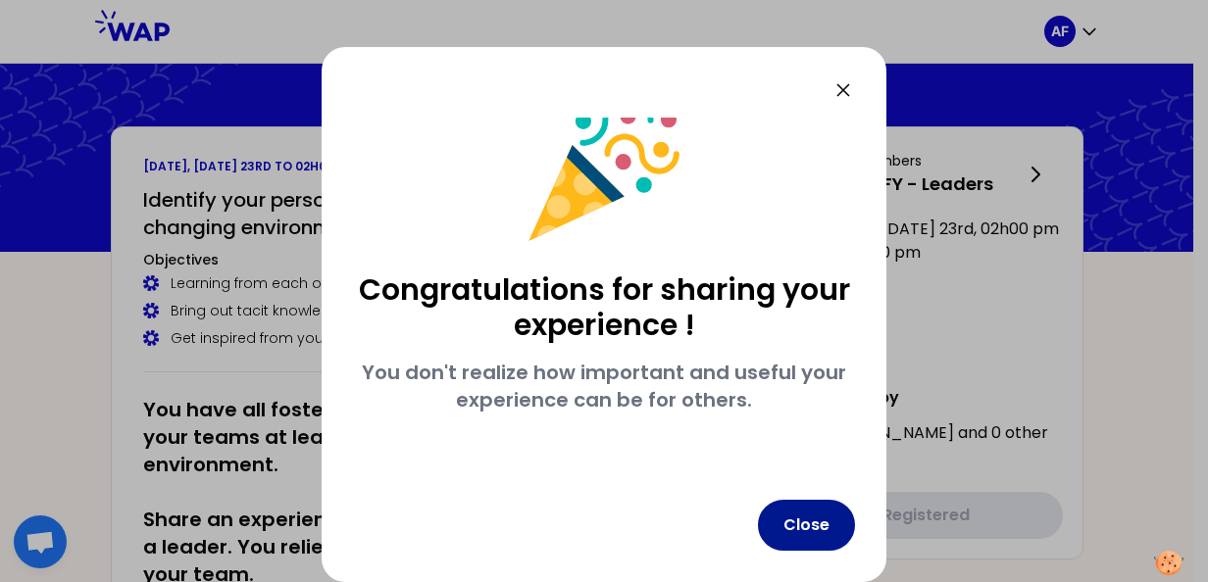
click at [817, 528] on button "Close" at bounding box center [806, 525] width 97 height 51
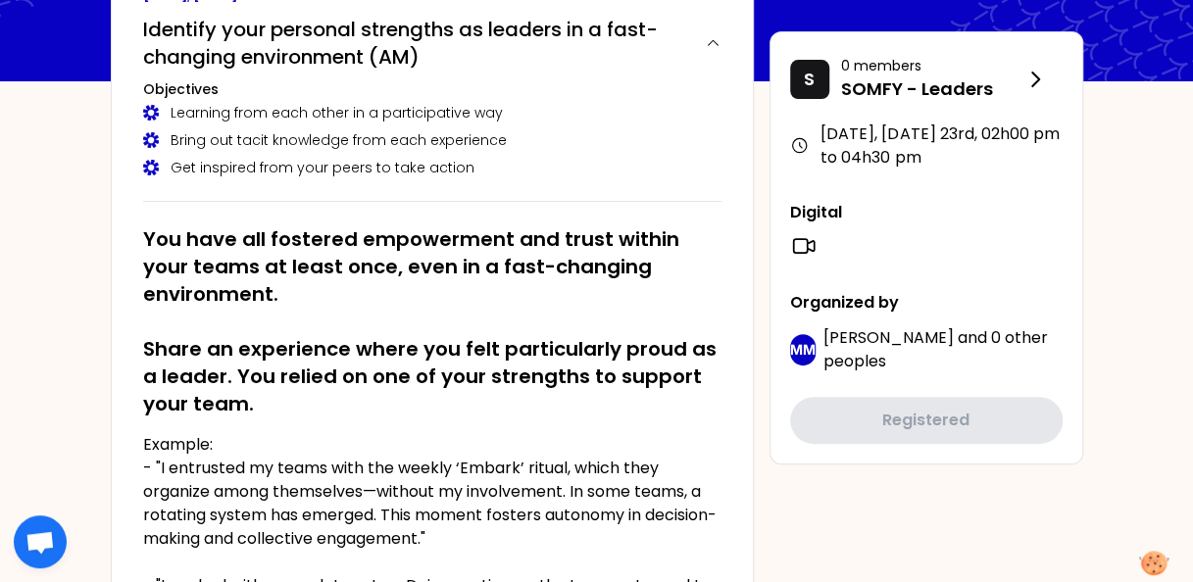
scroll to position [0, 0]
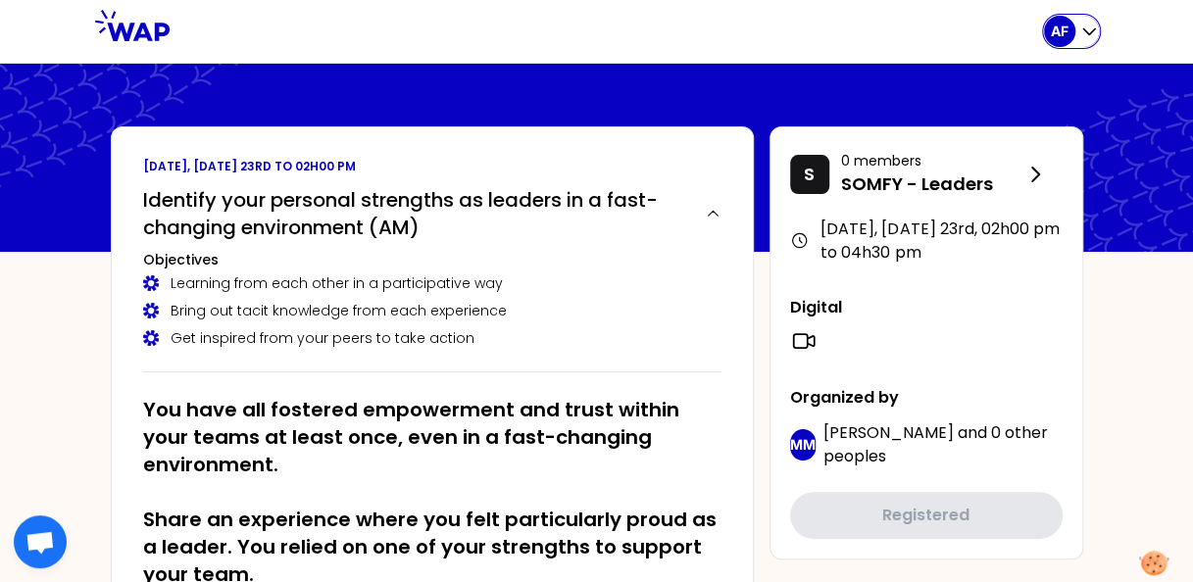
click at [1092, 29] on icon "button" at bounding box center [1090, 32] width 20 height 20
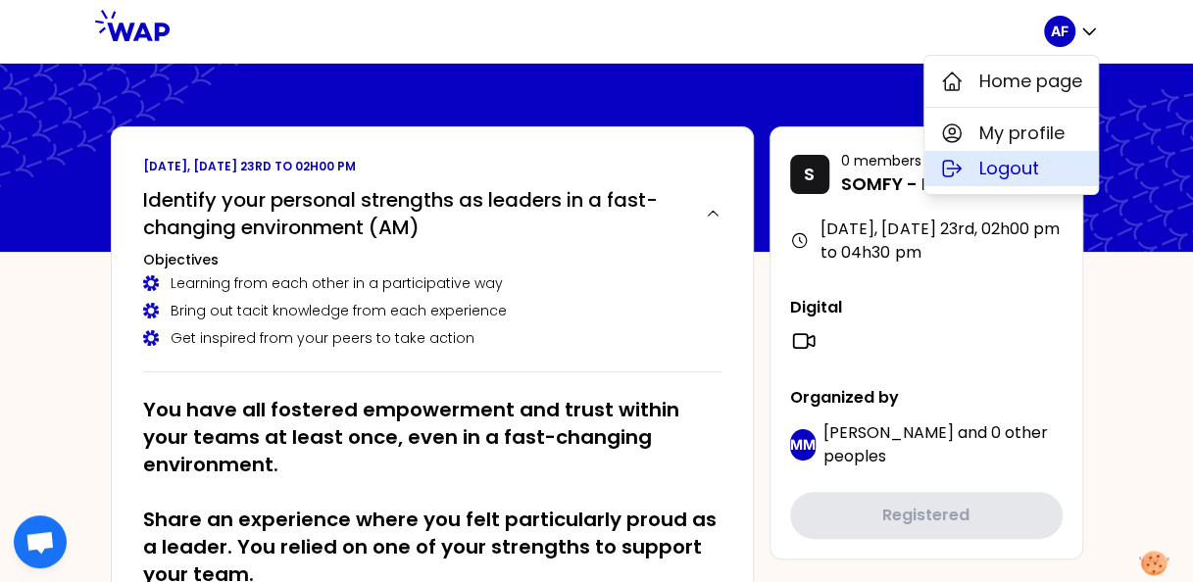
click at [1049, 175] on button "Logout" at bounding box center [1012, 168] width 174 height 35
